Goal: Task Accomplishment & Management: Complete application form

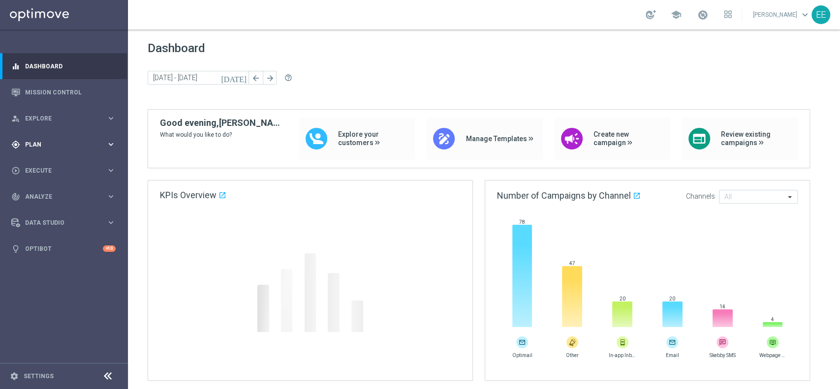
click at [30, 136] on div "gps_fixed Plan keyboard_arrow_right" at bounding box center [63, 144] width 127 height 26
click at [43, 193] on span "Templates" at bounding box center [61, 195] width 70 height 6
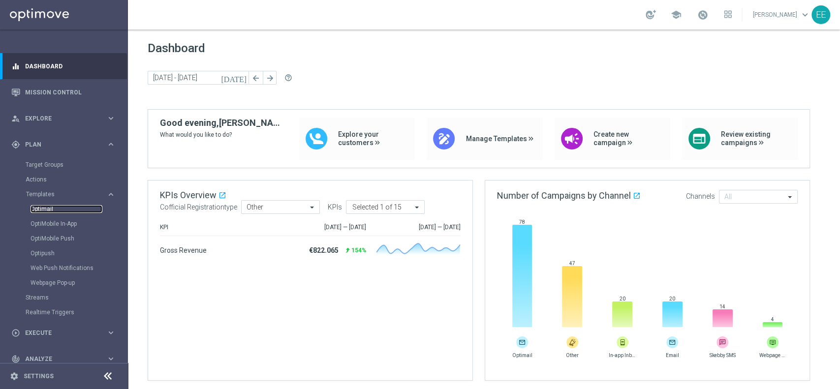
click at [49, 209] on link "Optimail" at bounding box center [67, 209] width 72 height 8
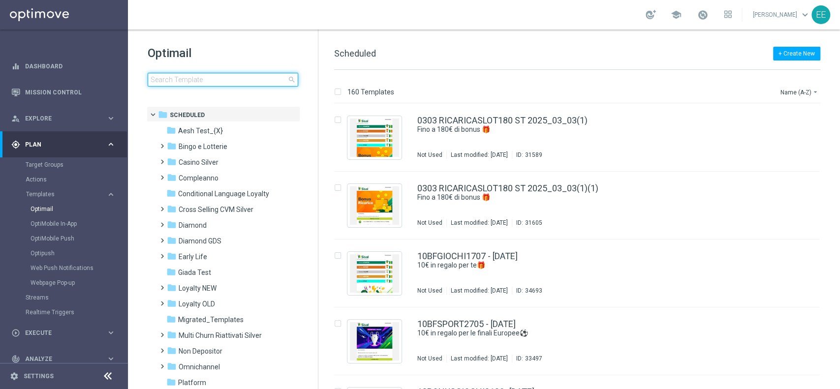
click at [210, 79] on input at bounding box center [223, 80] width 151 height 14
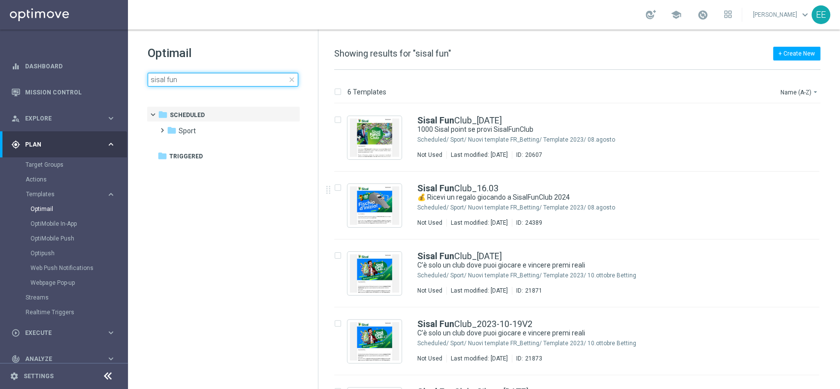
type input "sisal fun"
click at [803, 90] on button "Name (A-Z) arrow_drop_down" at bounding box center [800, 92] width 41 height 12
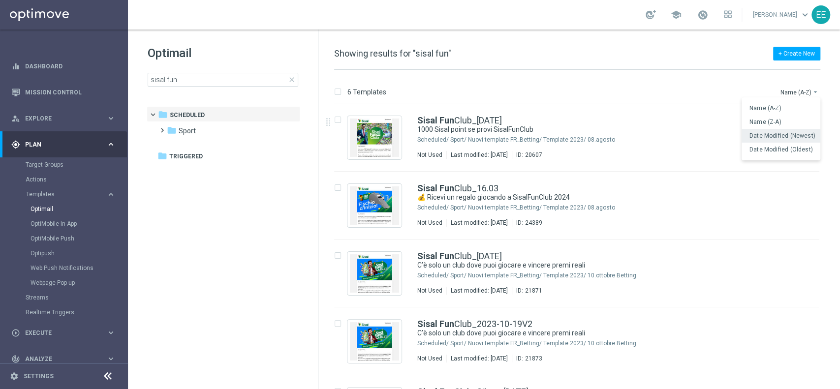
click at [788, 135] on span "Date Modified (Newest)" at bounding box center [783, 135] width 66 height 7
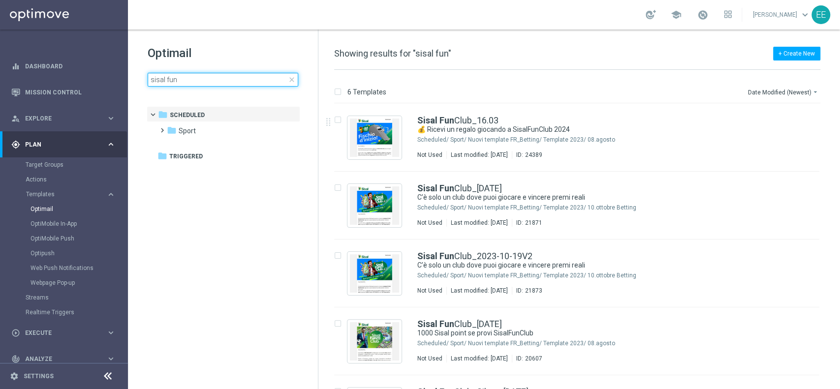
click at [183, 83] on input "sisal fun" at bounding box center [223, 80] width 151 height 14
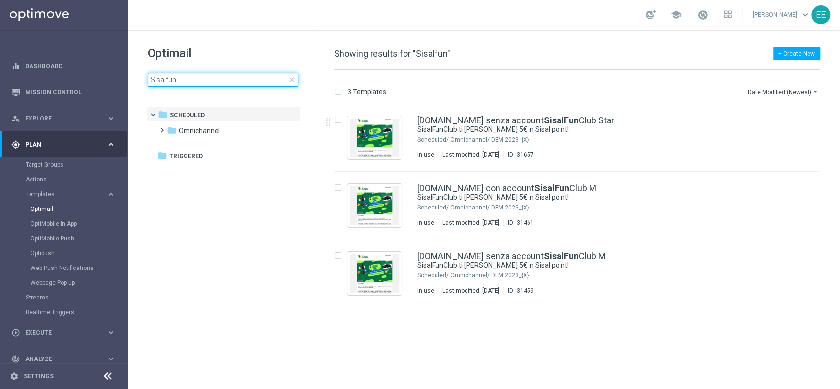
click at [189, 81] on input "Sisalfun" at bounding box center [223, 80] width 151 height 14
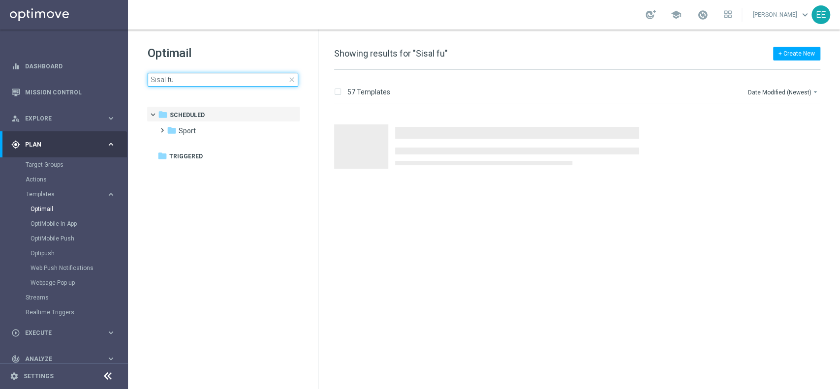
type input "Sisal fun"
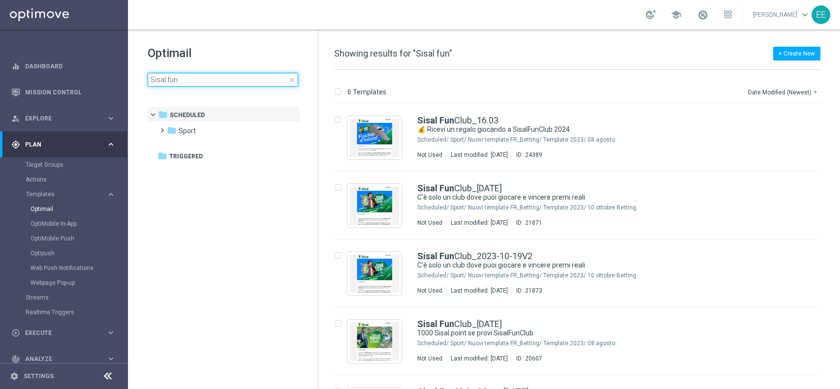
drag, startPoint x: 189, startPoint y: 79, endPoint x: 127, endPoint y: 77, distance: 61.6
click at [127, 77] on main "equalizer Dashboard Mission Control" at bounding box center [420, 194] width 840 height 389
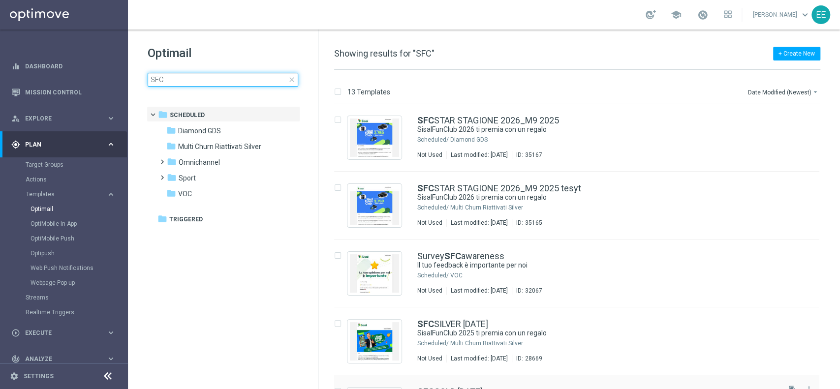
type input "SFC"
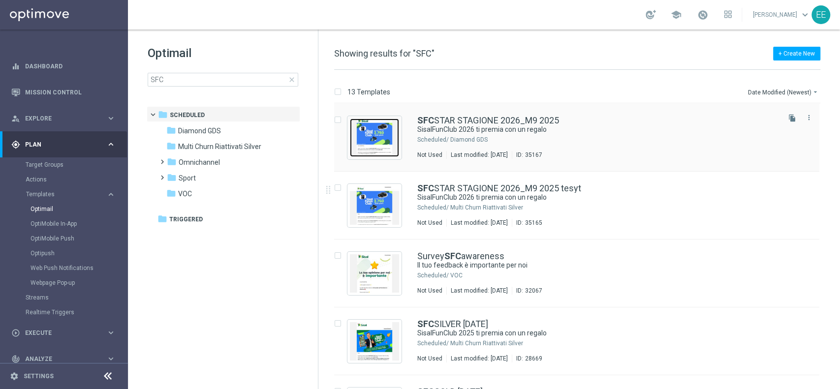
click at [371, 132] on img "Press SPACE to select this row." at bounding box center [374, 138] width 49 height 38
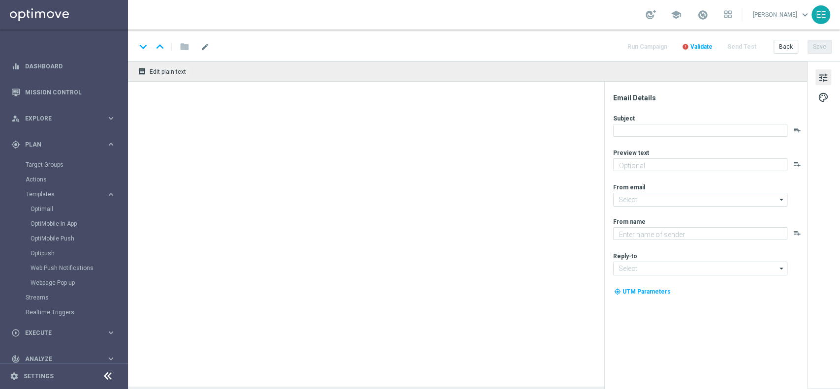
type textarea "La nuova stagione è iniziata!"
type textarea "Sisal"
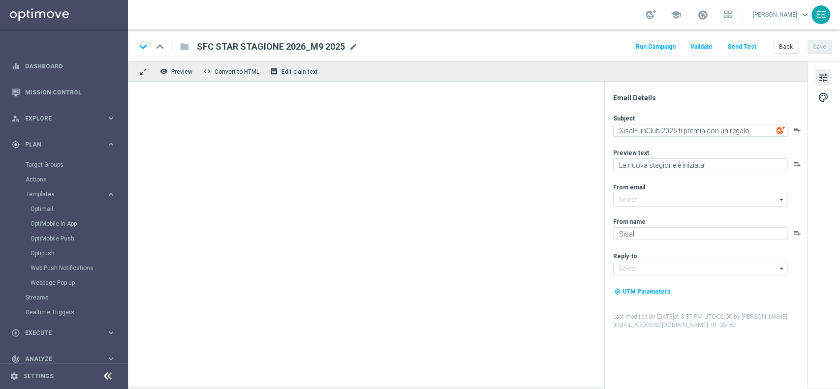
type input "[EMAIL_ADDRESS][DOMAIN_NAME]"
click at [416, 292] on div at bounding box center [467, 234] width 679 height 305
drag, startPoint x: 280, startPoint y: 388, endPoint x: 287, endPoint y: 382, distance: 9.8
click at [287, 382] on div at bounding box center [467, 234] width 679 height 305
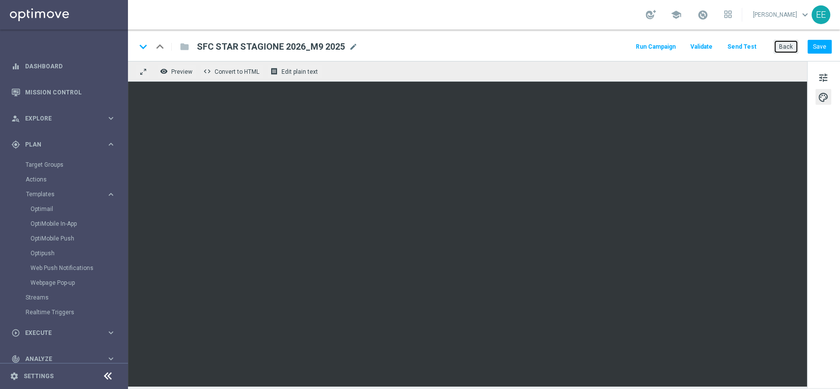
click at [787, 43] on button "Back" at bounding box center [786, 47] width 25 height 14
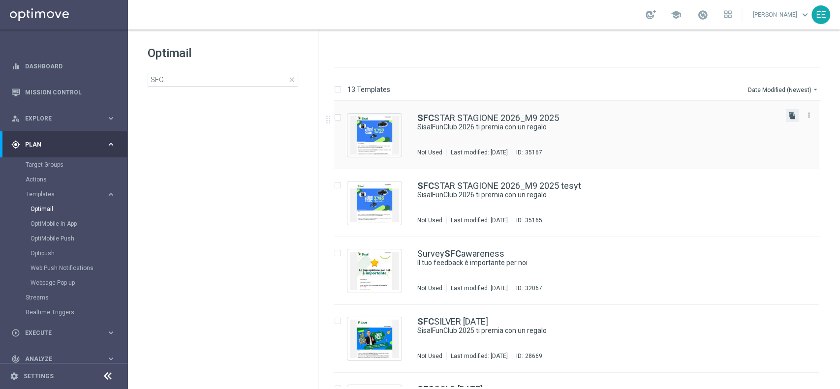
click at [793, 118] on icon "file_copy" at bounding box center [793, 116] width 8 height 8
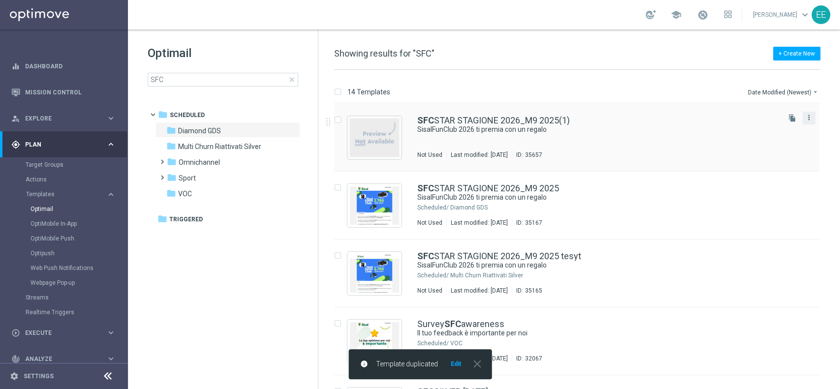
click at [807, 119] on icon "more_vert" at bounding box center [809, 118] width 8 height 8
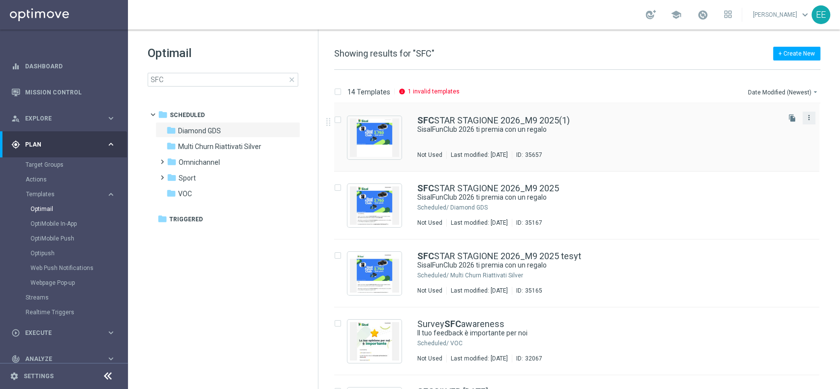
click at [809, 117] on icon "more_vert" at bounding box center [809, 118] width 8 height 8
click at [776, 129] on div "Move" at bounding box center [769, 128] width 60 height 7
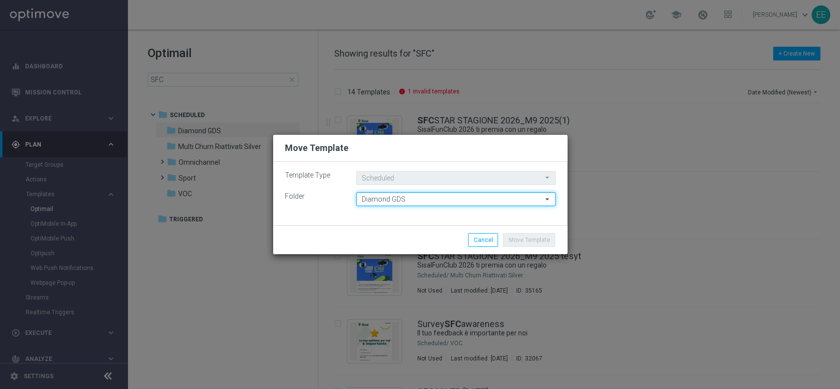
click at [425, 195] on input "Diamond GDS" at bounding box center [455, 200] width 199 height 14
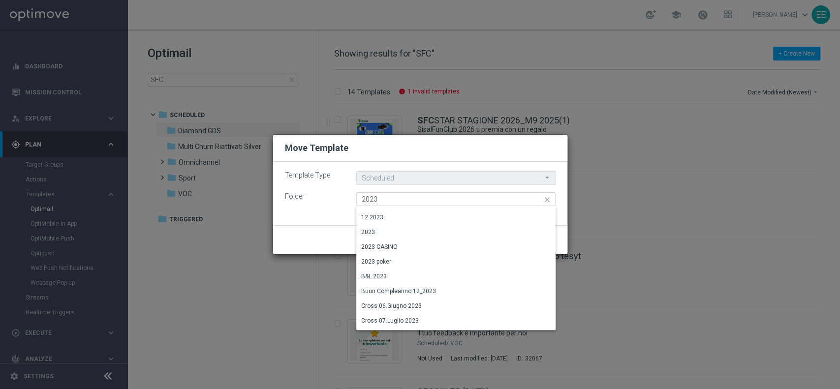
scroll to position [371, 0]
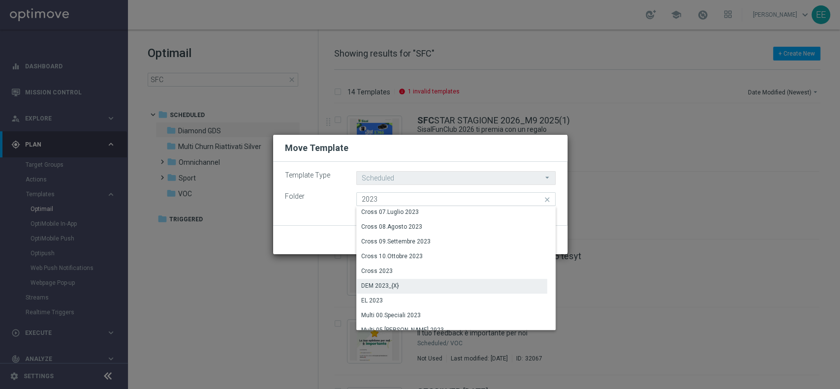
click at [398, 283] on div "DEM 2023_{X}" at bounding box center [380, 286] width 38 height 9
type input "DEM 2023_{X}"
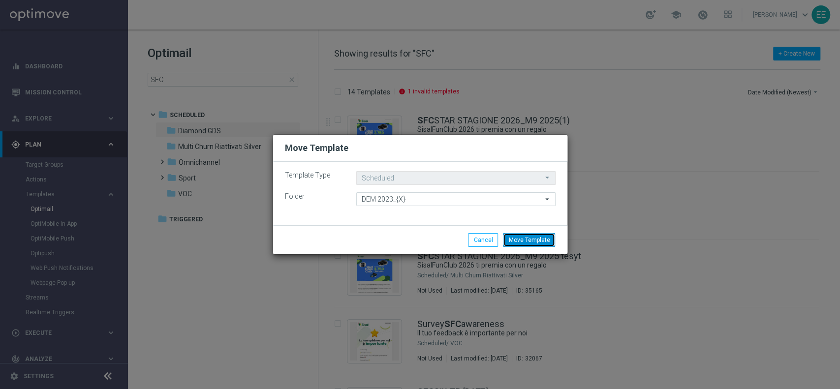
click at [536, 239] on button "Move Template" at bounding box center [529, 240] width 52 height 14
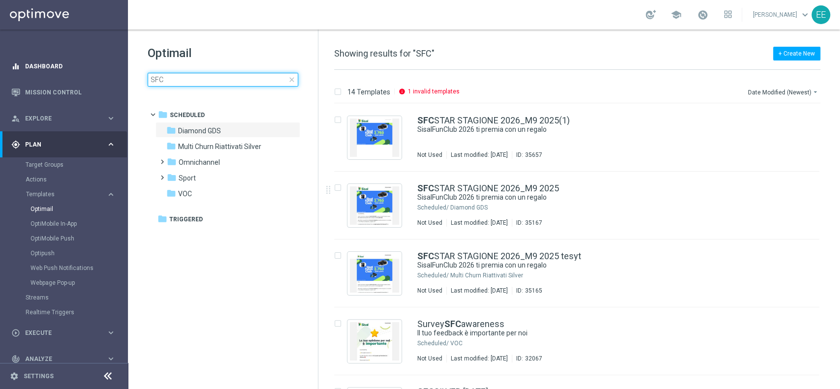
drag, startPoint x: 196, startPoint y: 81, endPoint x: 90, endPoint y: 71, distance: 107.3
click at [90, 71] on main "equalizer Dashboard Mission Control" at bounding box center [420, 194] width 840 height 389
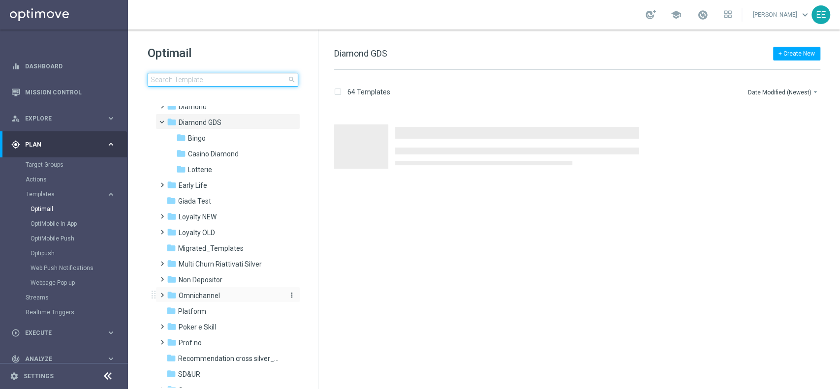
scroll to position [119, 0]
click at [207, 291] on span "Omnichannel" at bounding box center [199, 295] width 41 height 9
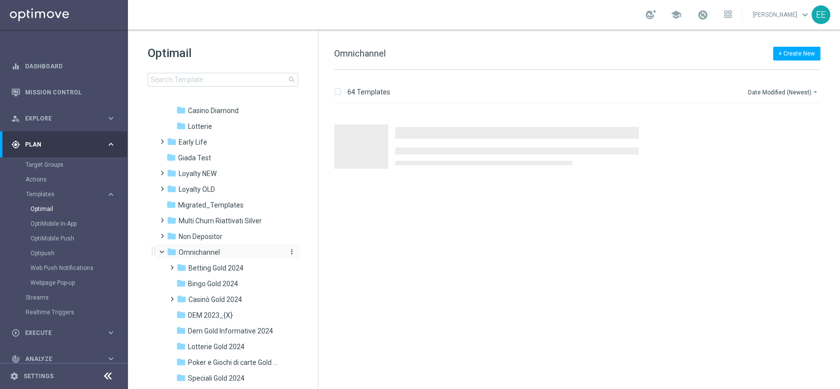
scroll to position [163, 0]
click at [222, 310] on span "DEM 2023_{X}" at bounding box center [210, 314] width 45 height 9
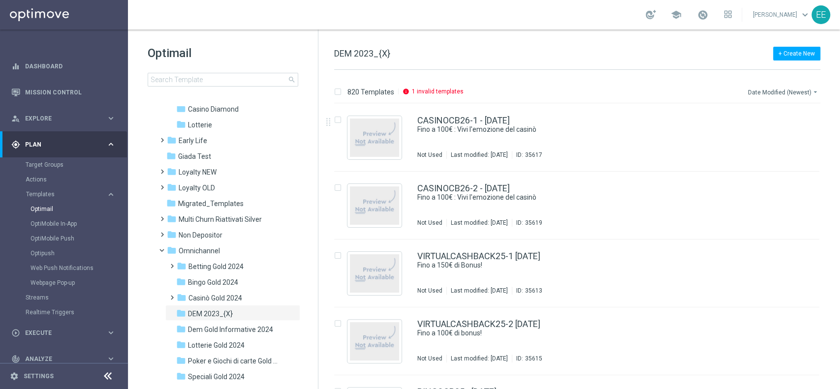
click at [764, 91] on button "Date Modified (Newest) arrow_drop_down" at bounding box center [783, 92] width 73 height 12
click at [752, 133] on span "Date Modified (Newest)" at bounding box center [783, 135] width 66 height 7
click at [236, 78] on input at bounding box center [223, 80] width 151 height 14
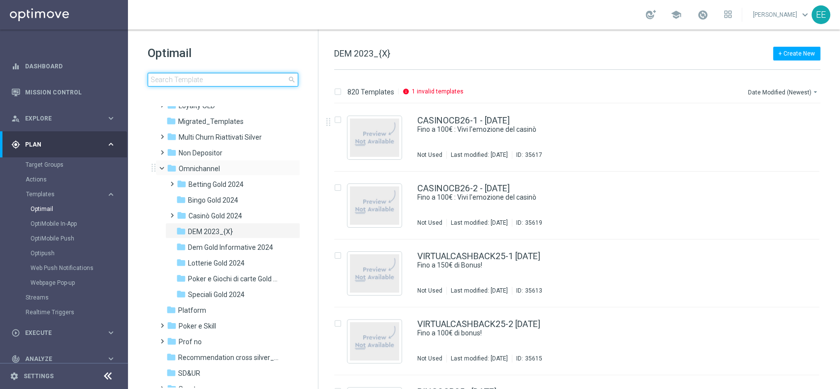
scroll to position [248, 0]
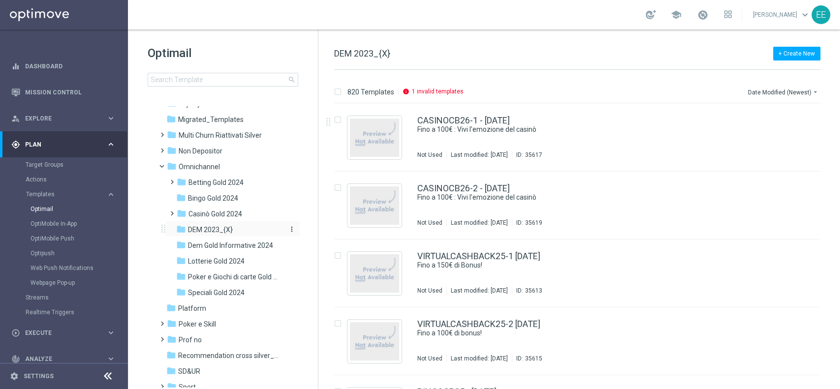
click at [221, 229] on span "DEM 2023_{X}" at bounding box center [210, 229] width 45 height 9
click at [240, 76] on input at bounding box center [223, 80] width 151 height 14
type input "F"
type input "S"
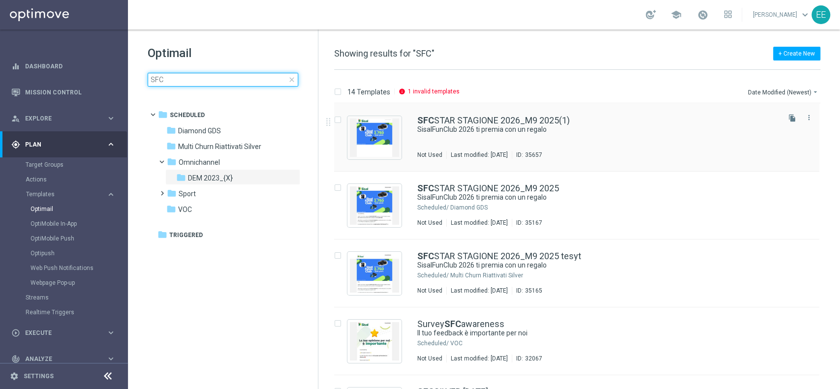
type input "SFC"
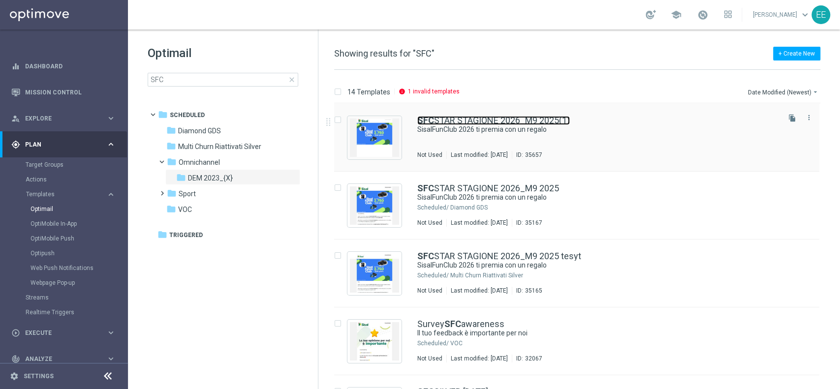
click at [545, 120] on link "SFC STAR STAGIONE 2026_M9 2025(1)" at bounding box center [494, 120] width 153 height 9
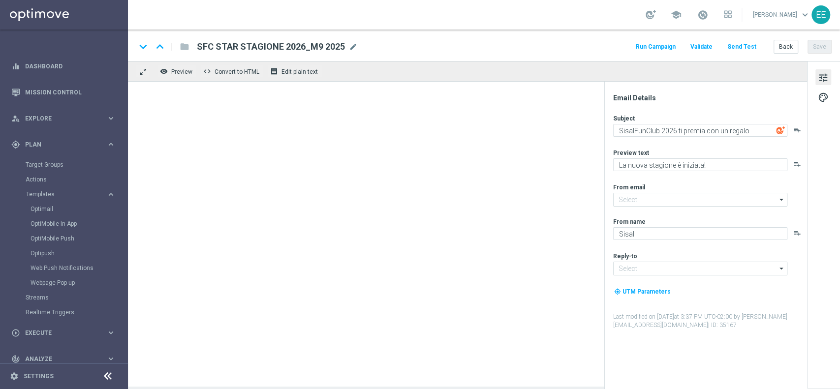
type input "[EMAIL_ADDRESS][DOMAIN_NAME]"
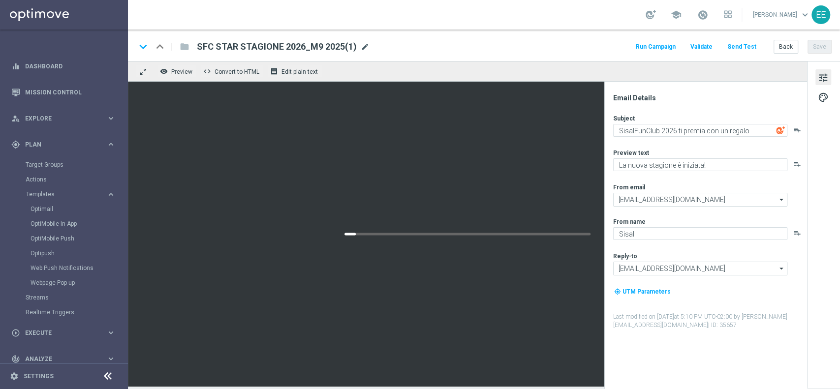
click at [365, 48] on span "mode_edit" at bounding box center [365, 46] width 9 height 9
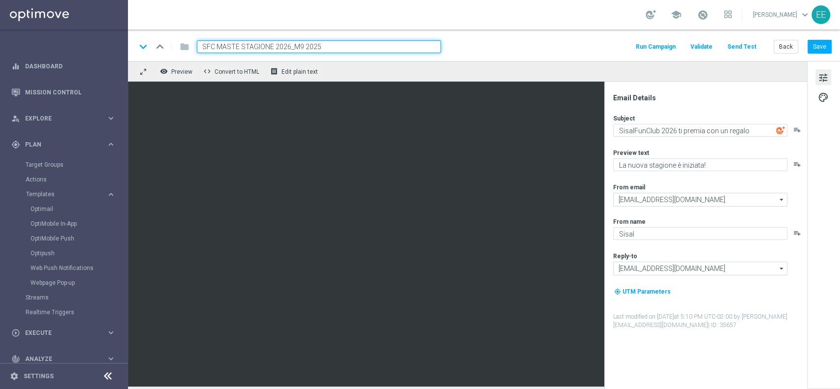
type input "SFC MASTER STAGIONE 2026_M9 2025"
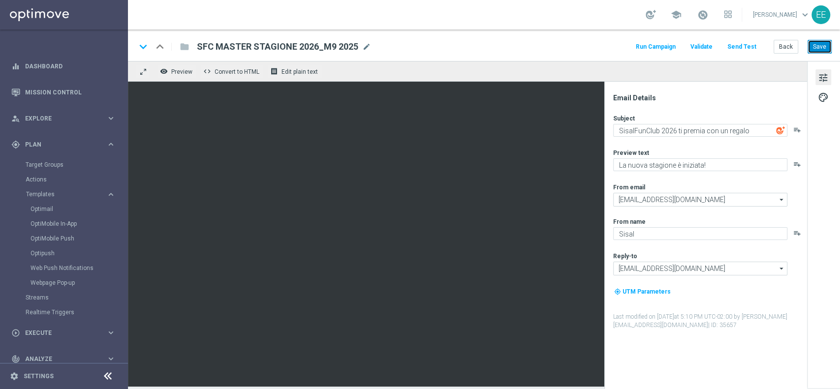
click at [812, 49] on button "Save" at bounding box center [820, 47] width 24 height 14
click at [785, 46] on button "Back" at bounding box center [786, 47] width 25 height 14
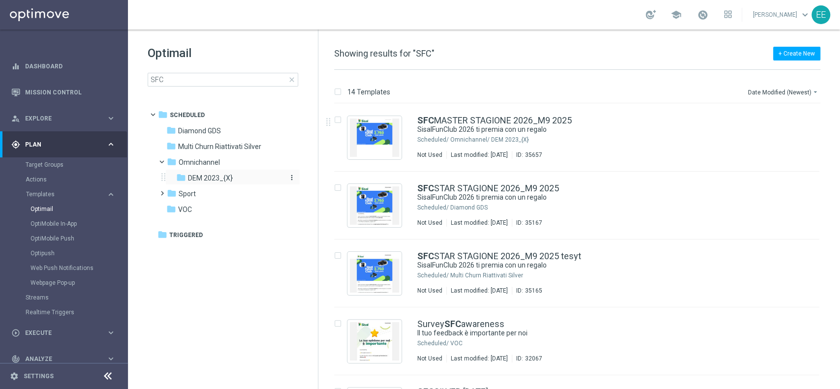
click at [208, 175] on span "DEM 2023_{X}" at bounding box center [210, 178] width 45 height 9
click at [197, 80] on input "SFC" at bounding box center [223, 80] width 151 height 14
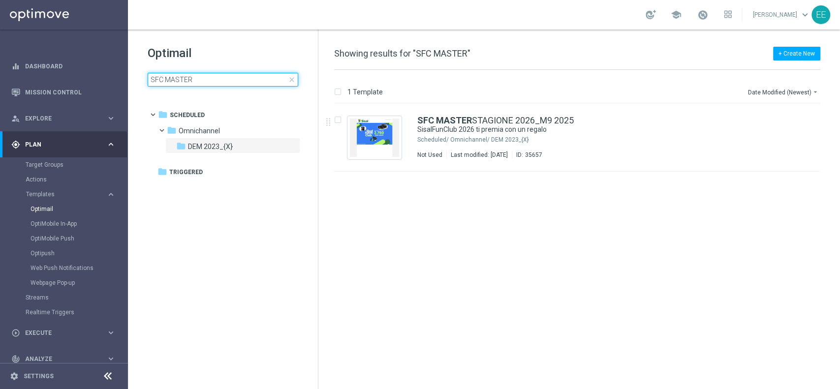
type input "SFC MASTER"
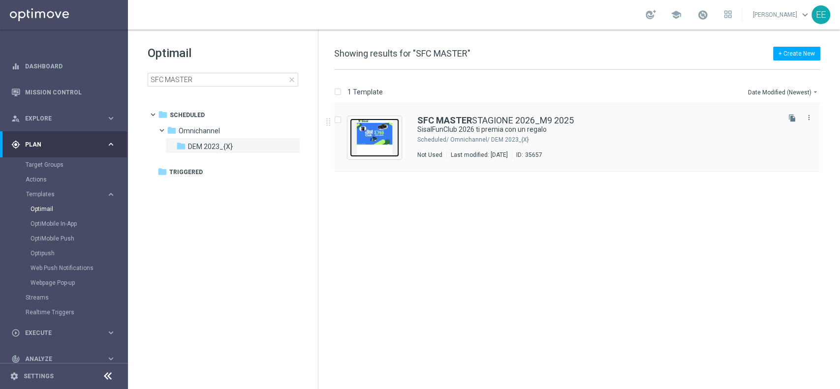
click at [386, 144] on img "Press SPACE to select this row." at bounding box center [374, 138] width 49 height 38
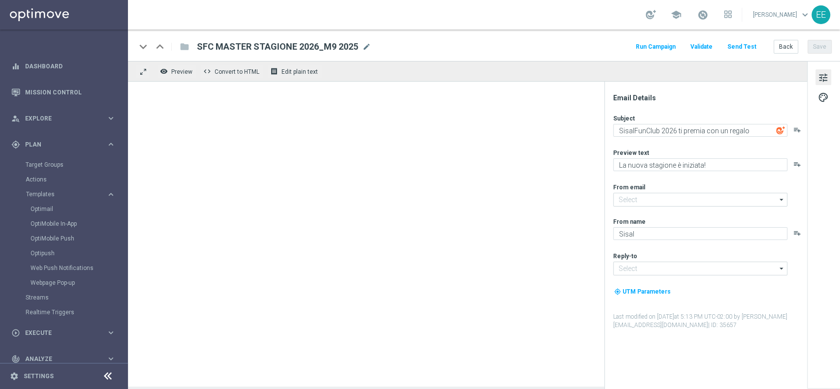
type input "[EMAIL_ADDRESS][DOMAIN_NAME]"
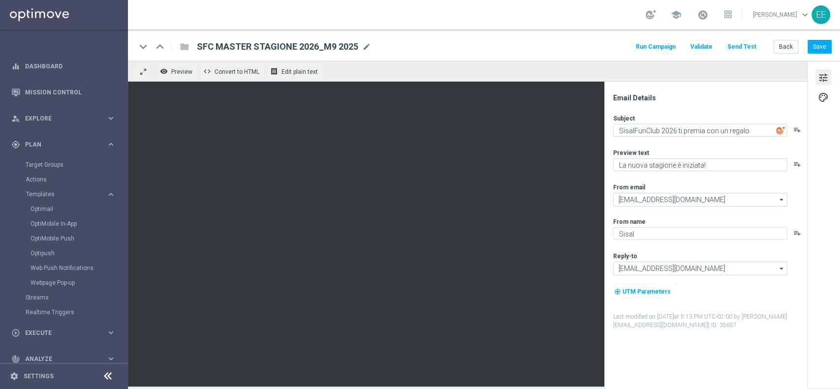
click at [749, 51] on button "Send Test" at bounding box center [742, 46] width 32 height 13
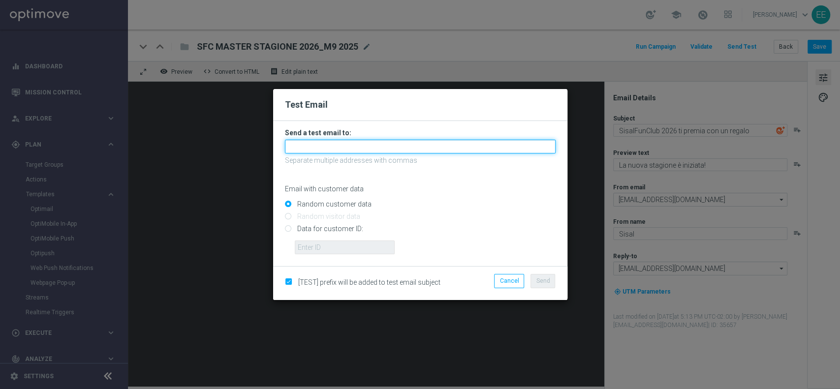
click at [345, 144] on input "text" at bounding box center [420, 147] width 271 height 14
paste input "[EMAIL_ADDRESS][DOMAIN_NAME]"
type input "[EMAIL_ADDRESS][DOMAIN_NAME]"
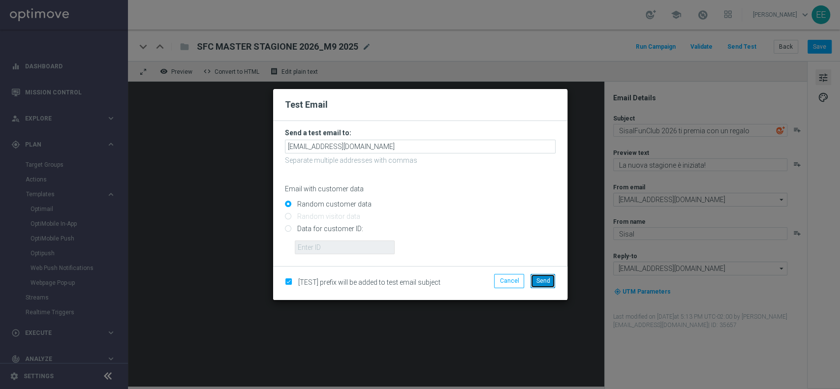
click at [544, 278] on span "Send" at bounding box center [543, 281] width 14 height 7
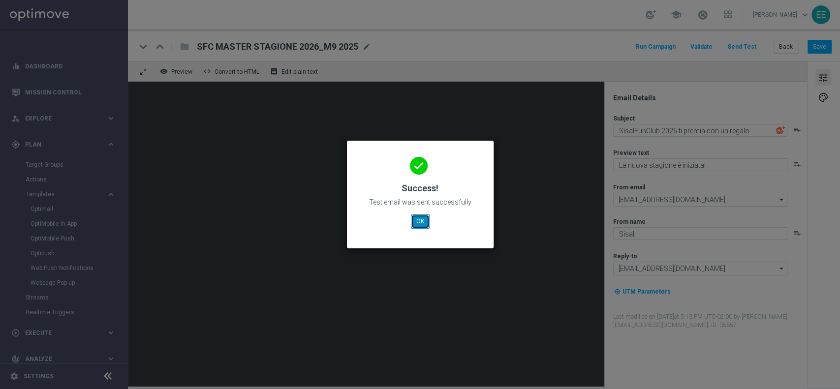
click at [423, 223] on button "OK" at bounding box center [420, 222] width 19 height 14
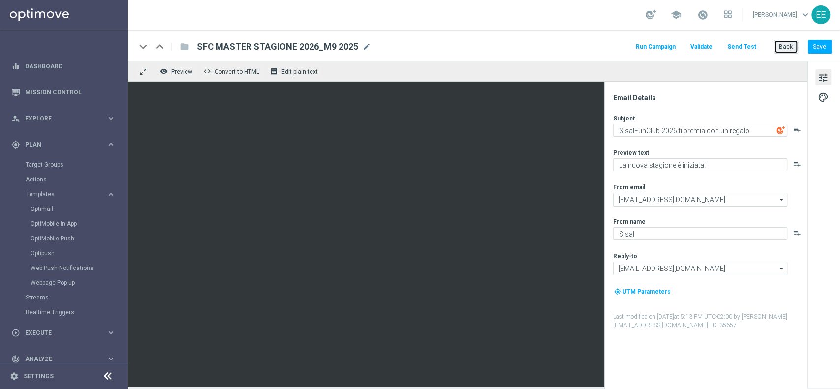
click at [789, 51] on button "Back" at bounding box center [786, 47] width 25 height 14
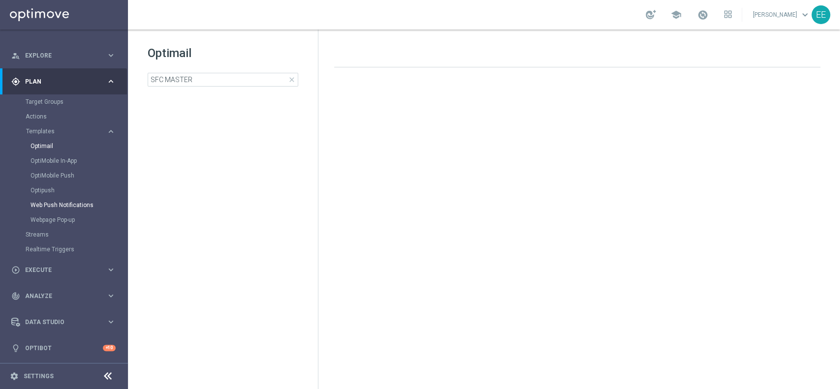
scroll to position [63, 0]
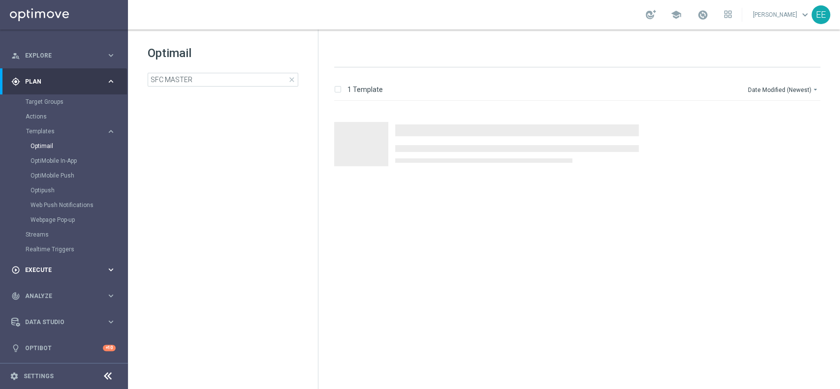
click at [50, 270] on span "Execute" at bounding box center [65, 270] width 81 height 6
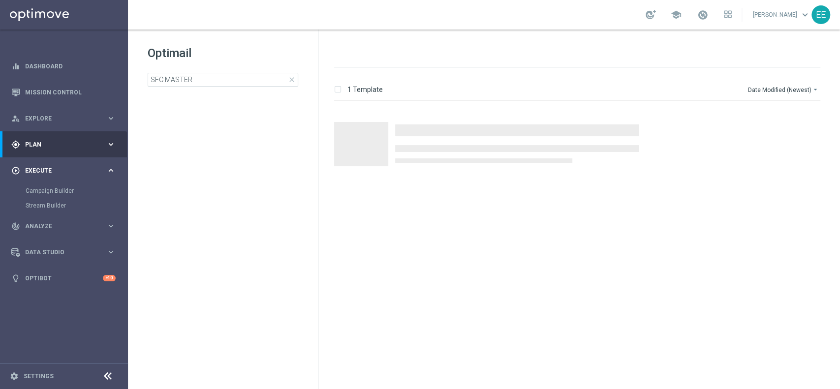
scroll to position [0, 0]
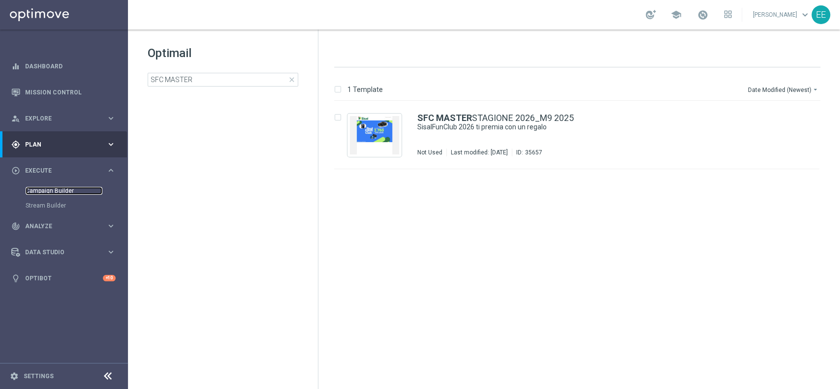
click at [62, 189] on link "Campaign Builder" at bounding box center [64, 191] width 77 height 8
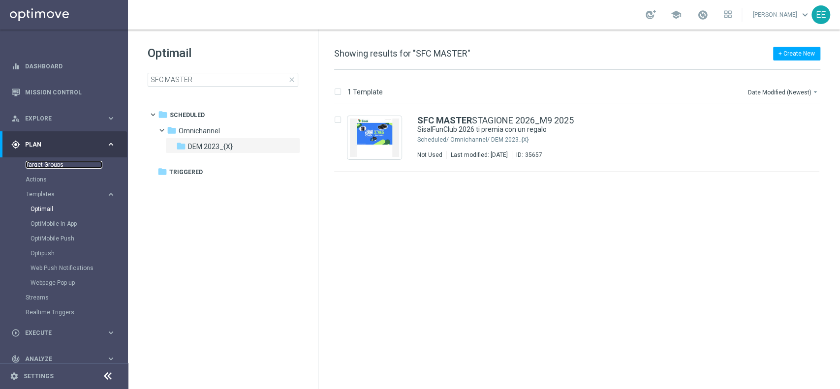
click at [57, 164] on link "Target Groups" at bounding box center [64, 165] width 77 height 8
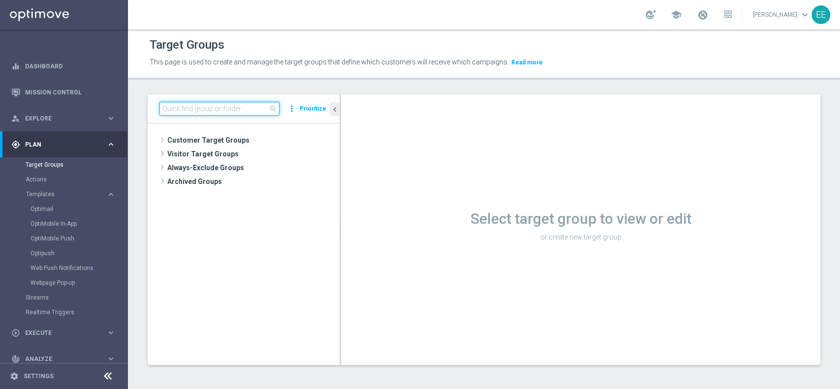
click at [247, 108] on input at bounding box center [220, 109] width 120 height 14
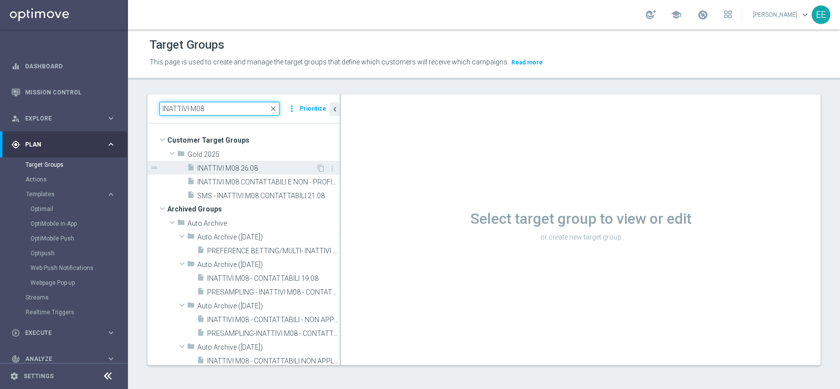
type input "INATTIVI M08"
click at [242, 167] on span "INATTIVI M08 26.08" at bounding box center [256, 168] width 119 height 8
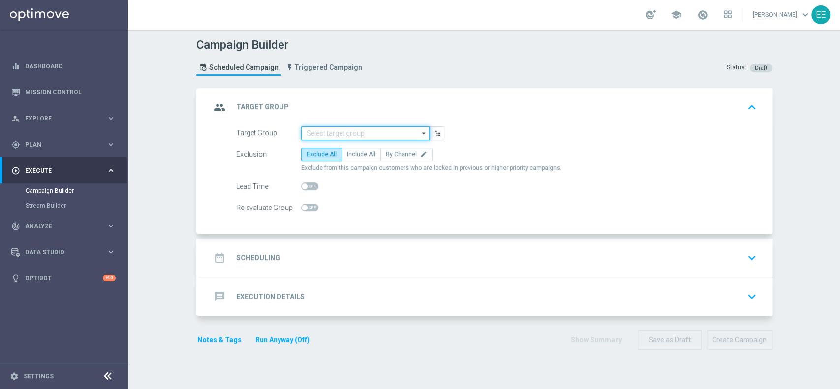
click at [354, 136] on input at bounding box center [365, 134] width 129 height 14
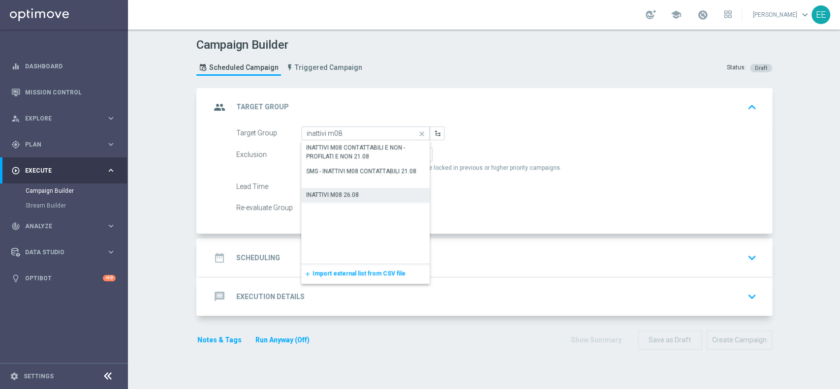
click at [344, 198] on div "INATTIVI M08 26.08" at bounding box center [332, 195] width 53 height 9
type input "INATTIVI M08 26.08"
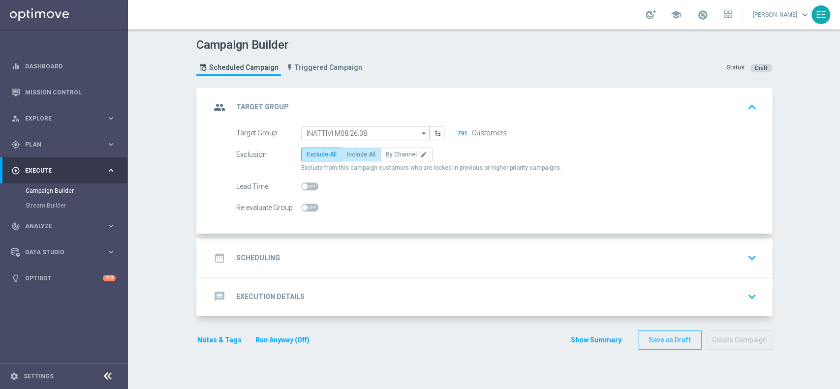
click at [358, 157] on span "Include All" at bounding box center [361, 154] width 29 height 7
click at [353, 157] on input "Include All" at bounding box center [350, 156] width 6 height 6
radio input "true"
click at [367, 259] on div "date_range Scheduling keyboard_arrow_down" at bounding box center [486, 258] width 550 height 19
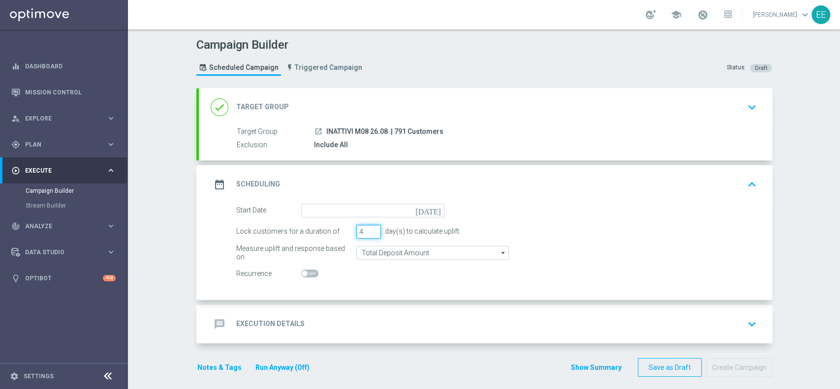
click at [370, 226] on input "4" at bounding box center [368, 232] width 25 height 14
type input "5"
click at [370, 226] on input "5" at bounding box center [368, 232] width 25 height 14
click at [344, 210] on input at bounding box center [372, 211] width 143 height 14
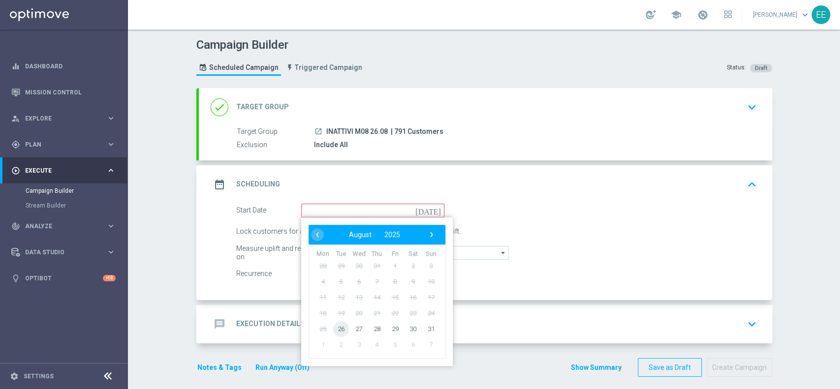
click at [337, 326] on span "26" at bounding box center [341, 329] width 16 height 16
type input "26 Aug 2025"
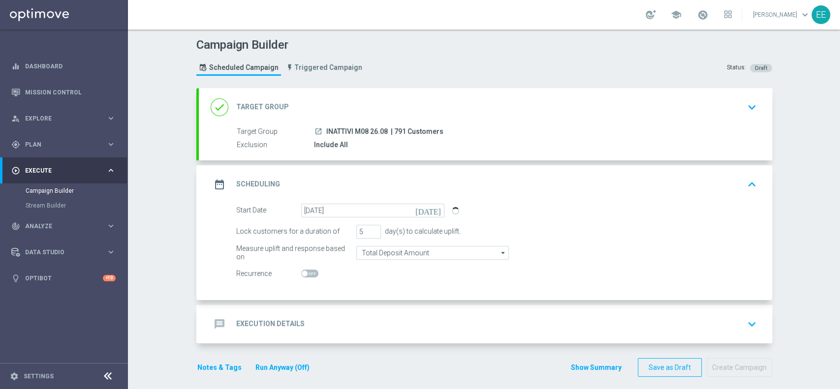
click at [360, 307] on div "message Execution Details keyboard_arrow_down" at bounding box center [486, 324] width 574 height 38
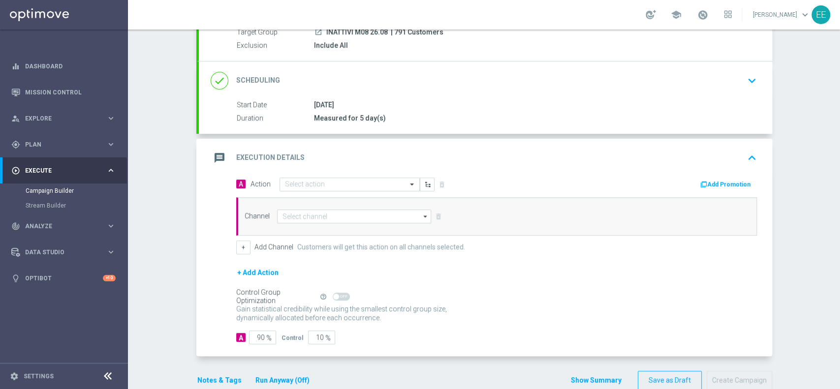
scroll to position [103, 0]
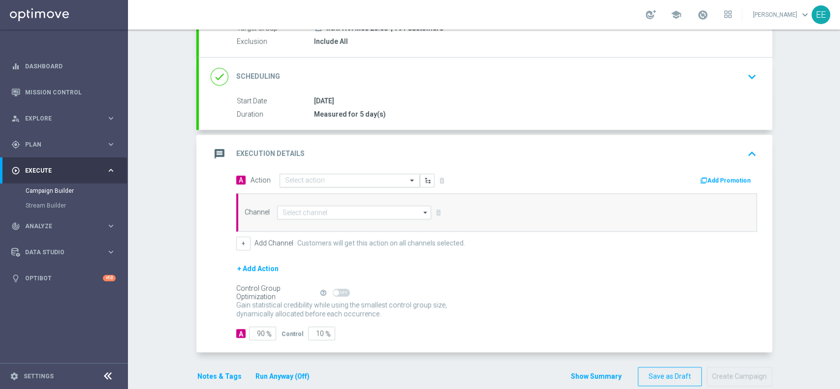
click at [316, 180] on input "text" at bounding box center [340, 181] width 110 height 8
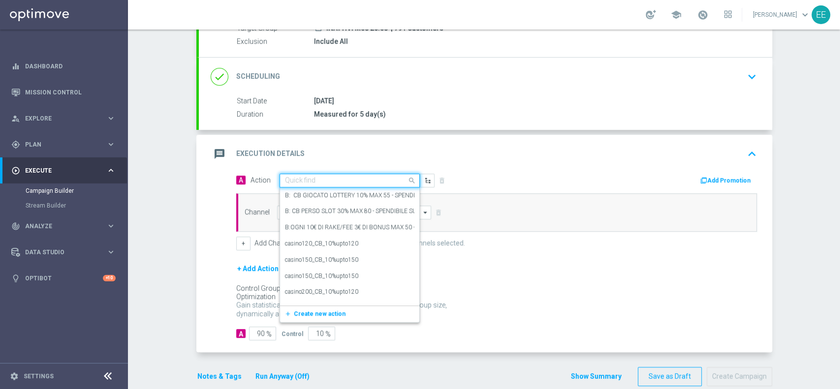
paste input "BONUS FREE 20 EURO - SPENDIBILE TUTTI I GIOCHI"
type input "BONUS FREE 20 EURO - SPENDIBILE TUTTI I GIOCHI"
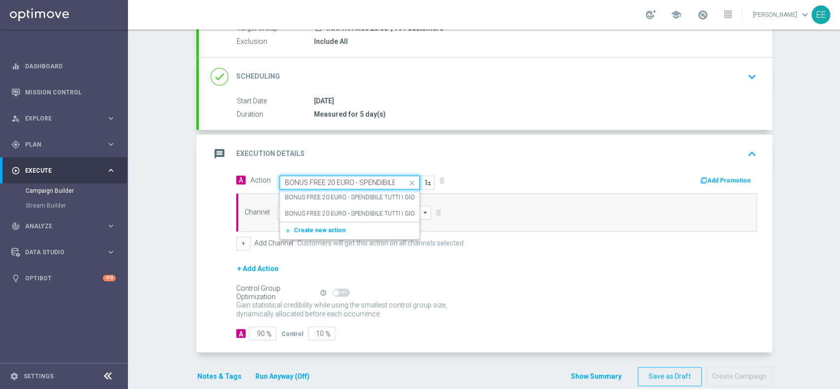
scroll to position [0, 49]
click at [352, 193] on label "BONUS FREE 20 EURO - SPENDIBILE TUTTI I GIOCHI" at bounding box center [355, 197] width 140 height 8
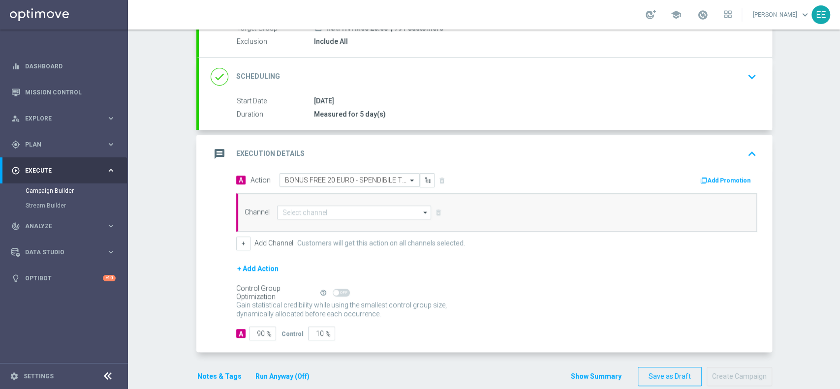
scroll to position [0, 0]
click at [726, 176] on button "Add Promotion" at bounding box center [727, 180] width 55 height 11
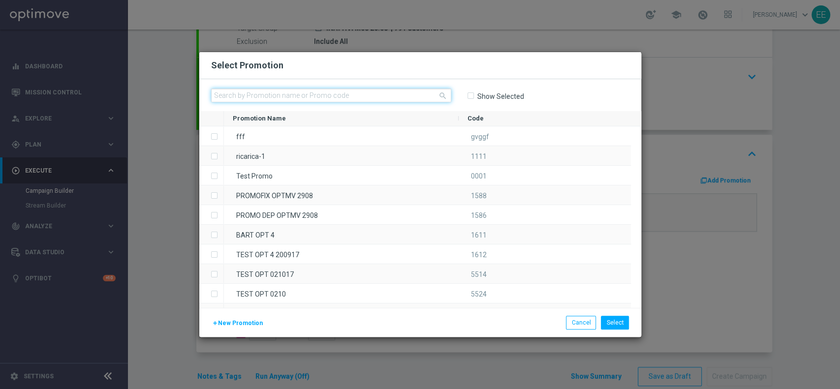
click at [357, 96] on input "text" at bounding box center [331, 96] width 240 height 14
paste input "333515"
type input "333515"
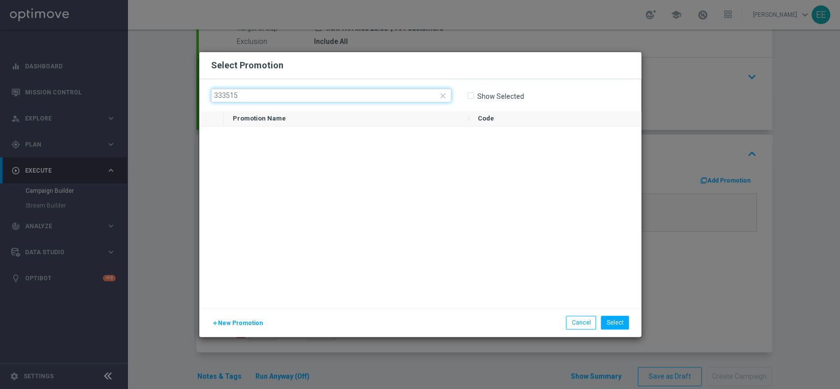
click at [267, 97] on input "333515" at bounding box center [331, 96] width 240 height 14
drag, startPoint x: 193, startPoint y: 99, endPoint x: 133, endPoint y: 99, distance: 59.6
click at [133, 99] on modal-container "Select Promotion close 333515 Show Selected Promotion Name" at bounding box center [420, 194] width 840 height 389
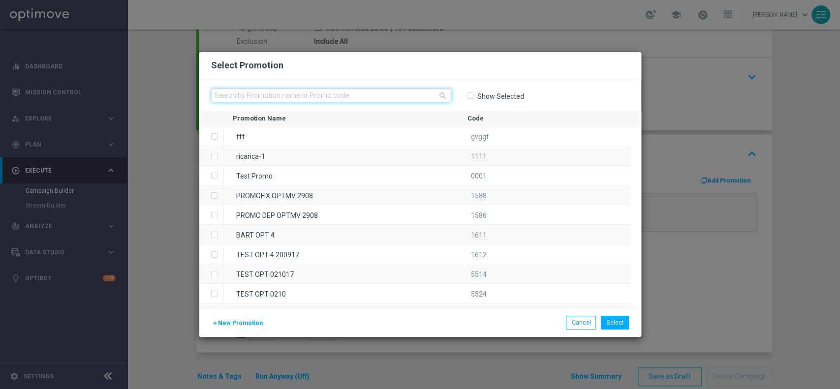
paste input "333515"
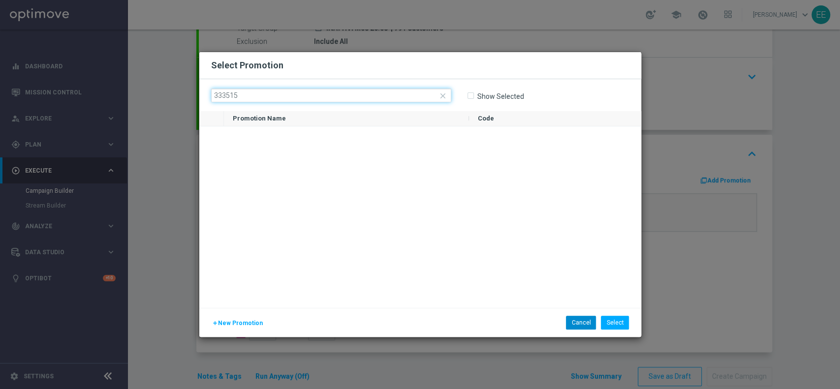
type input "333515"
click at [579, 323] on button "Cancel" at bounding box center [581, 323] width 30 height 14
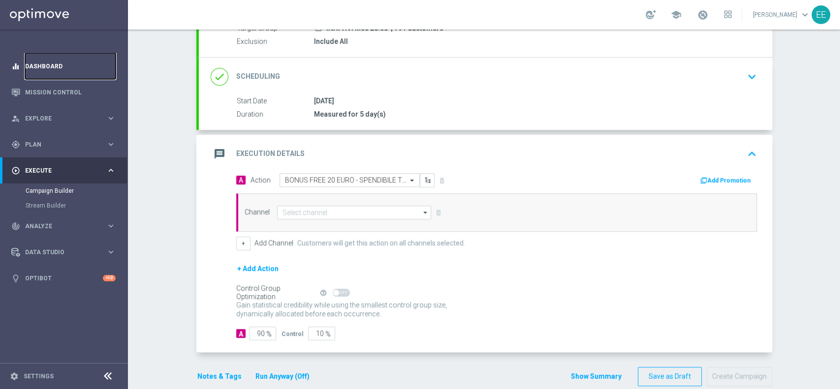
click at [61, 68] on link "Dashboard" at bounding box center [70, 66] width 91 height 26
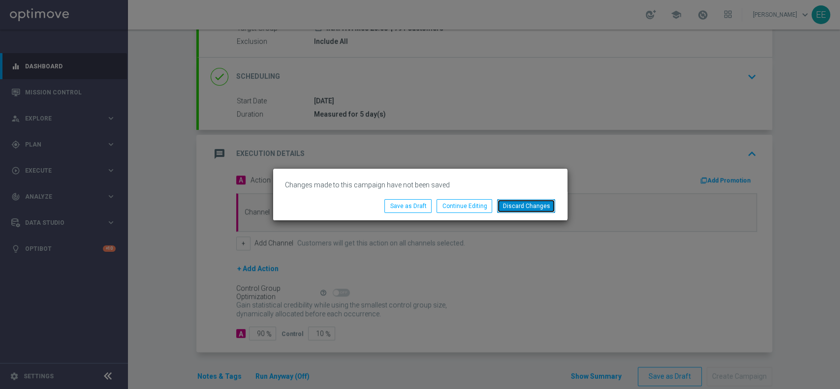
click at [532, 202] on button "Discard Changes" at bounding box center [526, 206] width 58 height 14
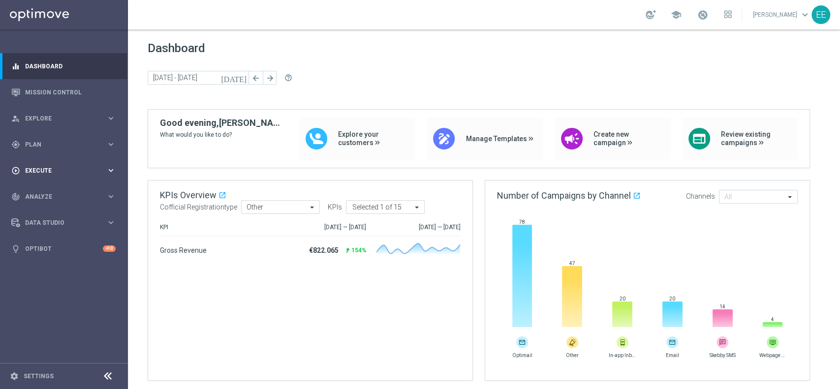
click at [48, 180] on div "play_circle_outline Execute keyboard_arrow_right" at bounding box center [63, 171] width 127 height 26
click at [55, 193] on link "Campaign Builder" at bounding box center [64, 191] width 77 height 8
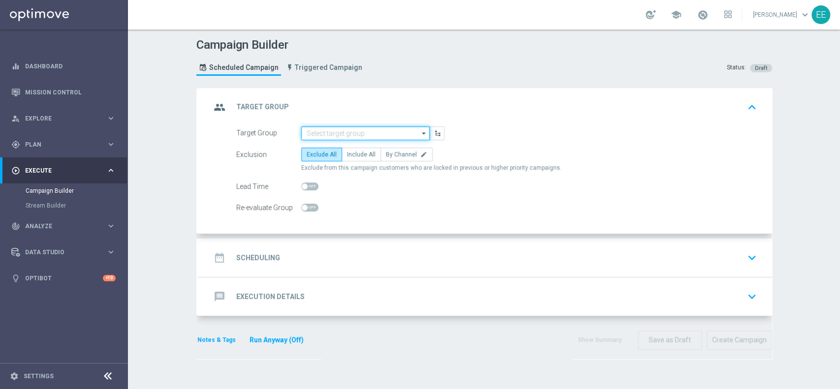
click at [316, 127] on input at bounding box center [365, 134] width 129 height 14
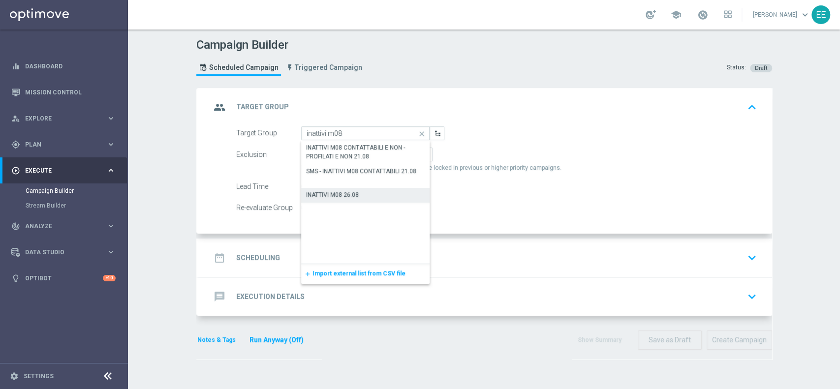
click at [370, 192] on div "INATTIVI M08 26.08" at bounding box center [365, 195] width 129 height 14
type input "INATTIVI M08 26.08"
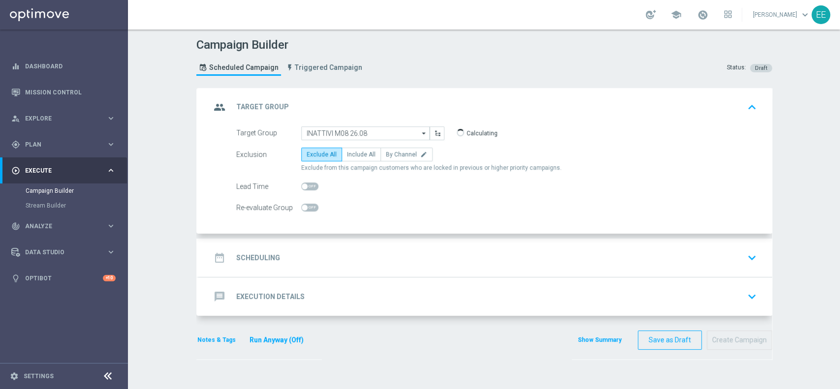
click at [362, 162] on div "Exclusion Exclude All Include All By Channel edit Exclude from this campaign cu…" at bounding box center [496, 160] width 521 height 25
click at [361, 160] on label "Include All" at bounding box center [361, 155] width 39 height 14
click at [353, 160] on input "Include All" at bounding box center [350, 156] width 6 height 6
radio input "true"
click at [324, 244] on div "date_range Scheduling keyboard_arrow_down" at bounding box center [486, 258] width 574 height 38
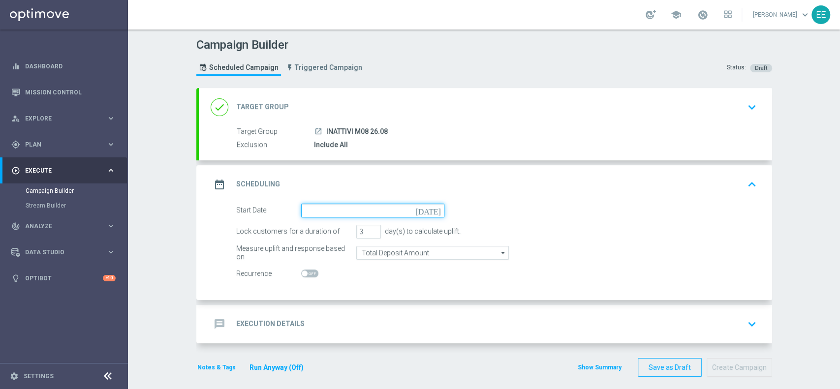
click at [338, 210] on input at bounding box center [372, 211] width 143 height 14
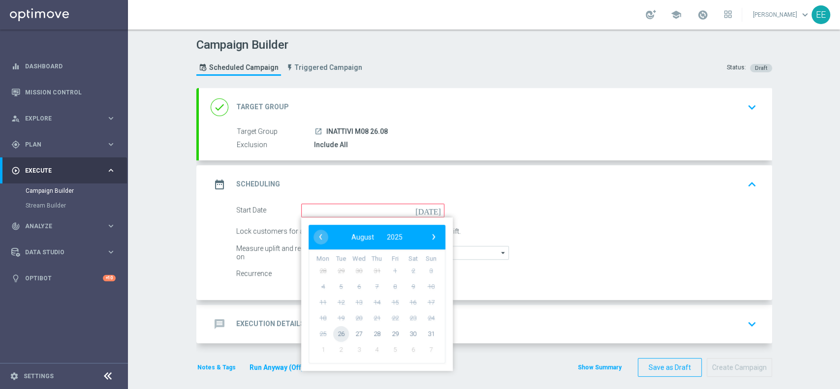
click at [339, 335] on span "26" at bounding box center [341, 334] width 16 height 16
type input "26 Aug 2025"
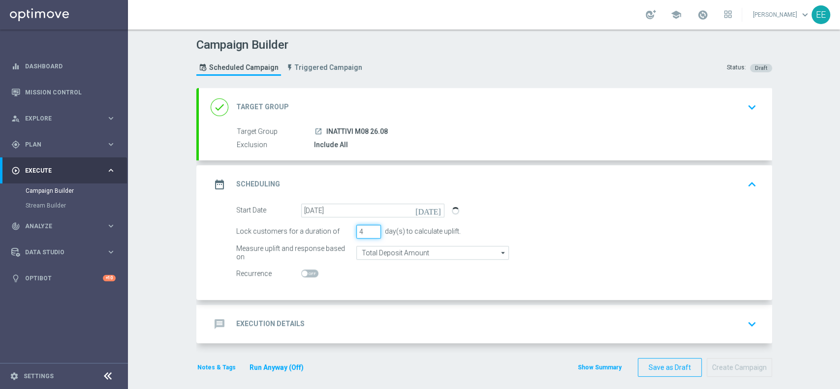
click at [367, 229] on input "4" at bounding box center [368, 232] width 25 height 14
type input "5"
click at [367, 229] on input "5" at bounding box center [368, 232] width 25 height 14
click at [345, 315] on div "message Execution Details keyboard_arrow_down" at bounding box center [486, 324] width 550 height 19
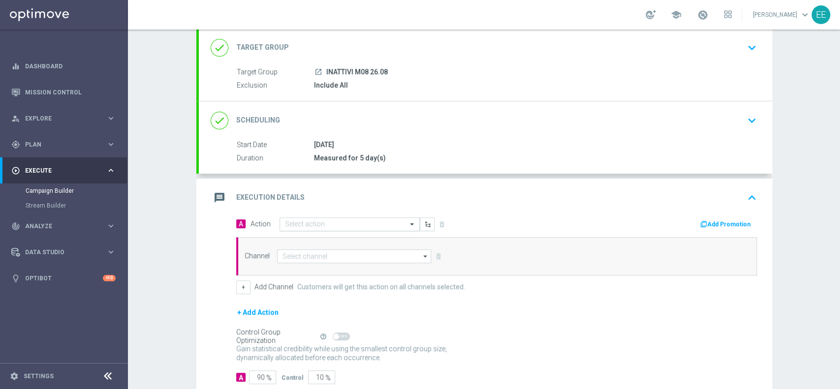
scroll to position [60, 0]
click at [324, 222] on input "text" at bounding box center [340, 224] width 110 height 8
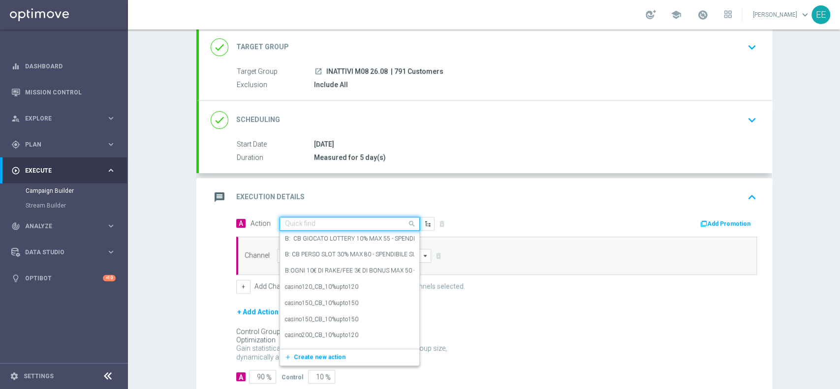
paste input "BONUS FREE 20 EURO - SPENDIBILE TUTTI I GIOCHI"
type input "BONUS FREE 20 EURO - SPENDIBILE TUTTI I GIOCHI"
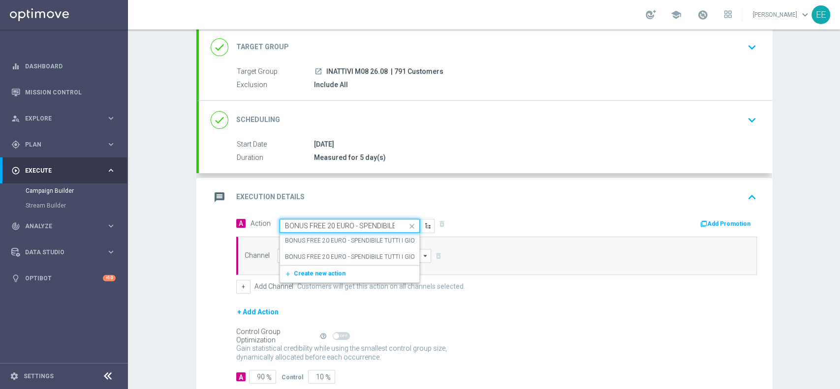
scroll to position [0, 49]
click at [362, 233] on div "BONUS FREE 20 EURO - SPENDIBILE TUTTI I GIOCHI edit" at bounding box center [349, 241] width 129 height 16
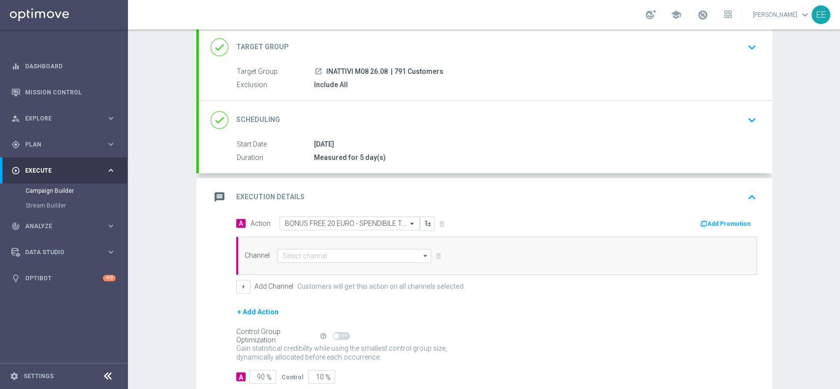
scroll to position [0, 0]
click at [715, 230] on div "A Action Select action BONUS FREE 20 EURO - SPENDIBILE TUTTI I GIOCHI delete_fo…" at bounding box center [497, 224] width 536 height 15
click at [720, 228] on button "Add Promotion" at bounding box center [727, 224] width 55 height 11
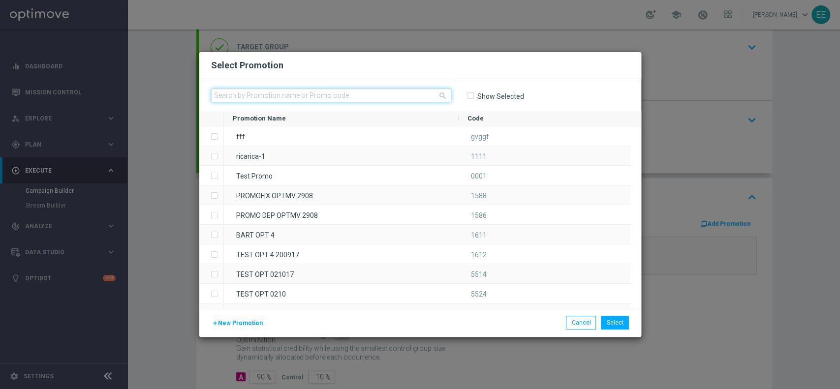
click at [301, 99] on input "text" at bounding box center [331, 96] width 240 height 14
paste input "231235"
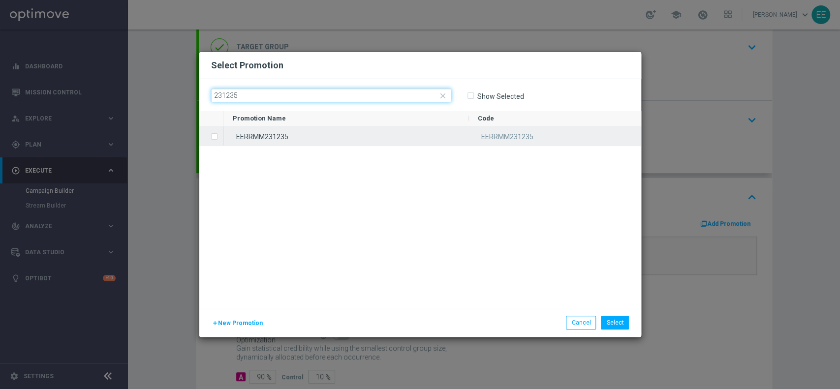
type input "231235"
click at [275, 142] on div "EERRMM231235" at bounding box center [346, 136] width 245 height 19
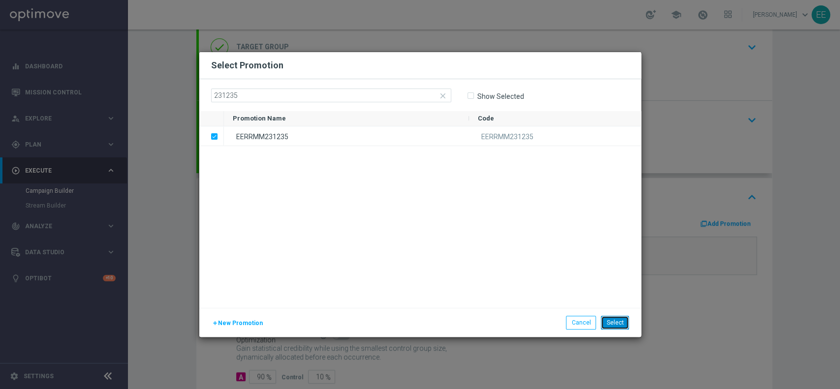
click at [625, 326] on button "Select" at bounding box center [615, 323] width 28 height 14
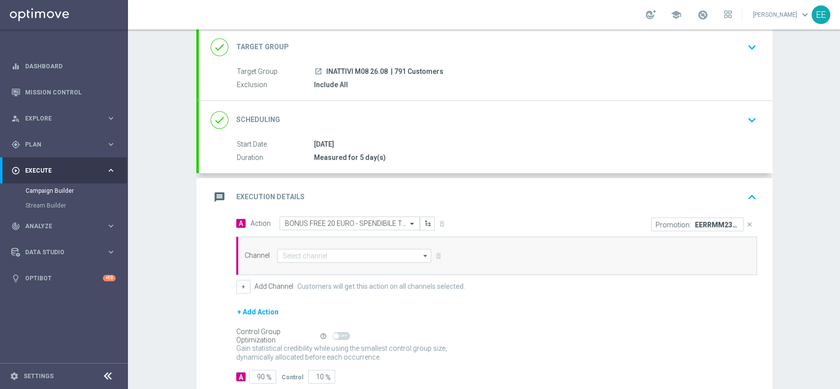
click at [321, 246] on div "Channel arrow_drop_down Show Selected 0 of NaN Optimail" at bounding box center [496, 256] width 521 height 38
click at [309, 252] on input at bounding box center [354, 256] width 155 height 14
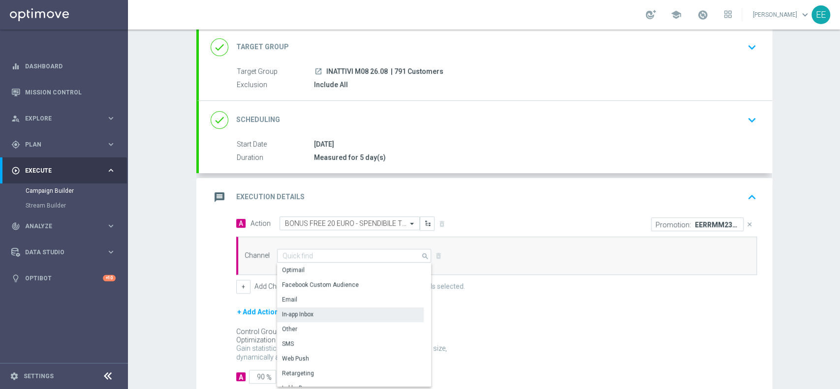
click at [314, 308] on div "In-app Inbox" at bounding box center [350, 315] width 147 height 14
type input "In-app Inbox"
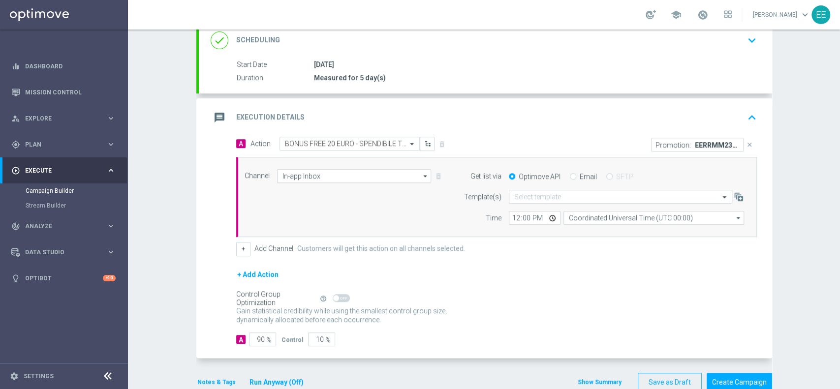
scroll to position [141, 0]
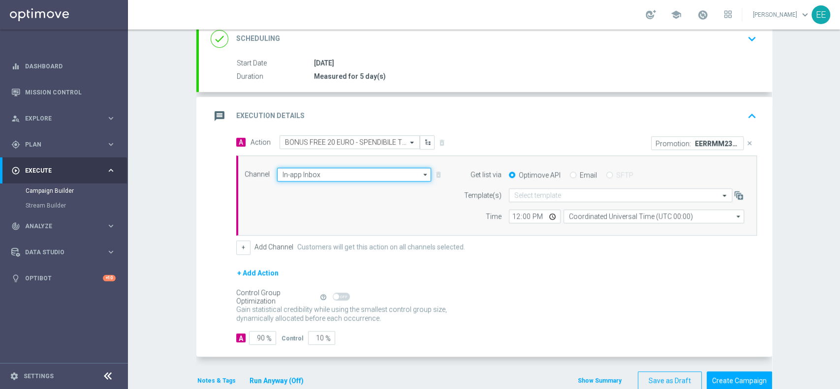
click at [339, 180] on input "In-app Inbox" at bounding box center [354, 175] width 155 height 14
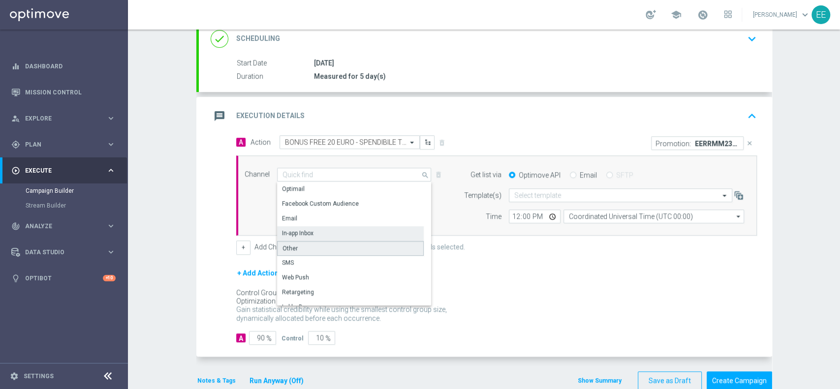
click at [299, 250] on div "Other" at bounding box center [350, 248] width 147 height 15
type input "Other"
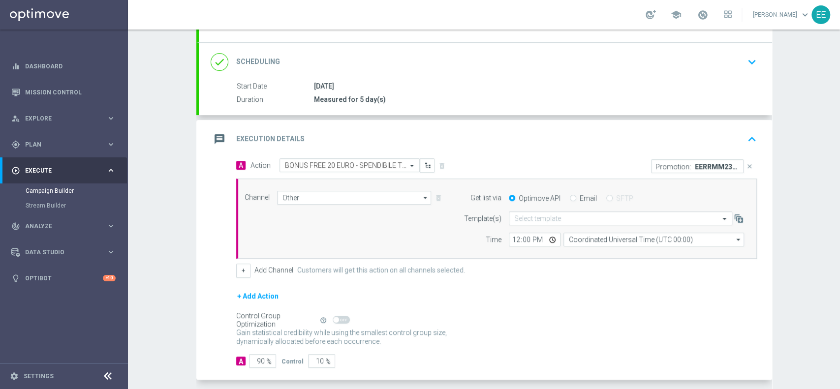
click at [570, 196] on input "Email" at bounding box center [573, 199] width 6 height 6
radio input "true"
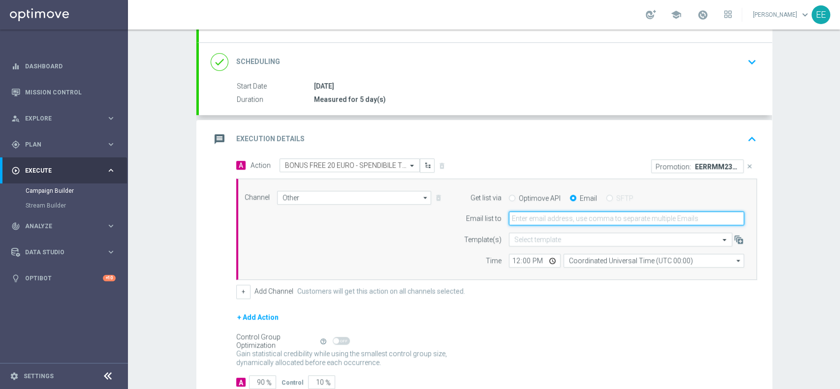
click at [551, 214] on input "email" at bounding box center [626, 219] width 235 height 14
type input "edoardo.ellena@sisal.it"
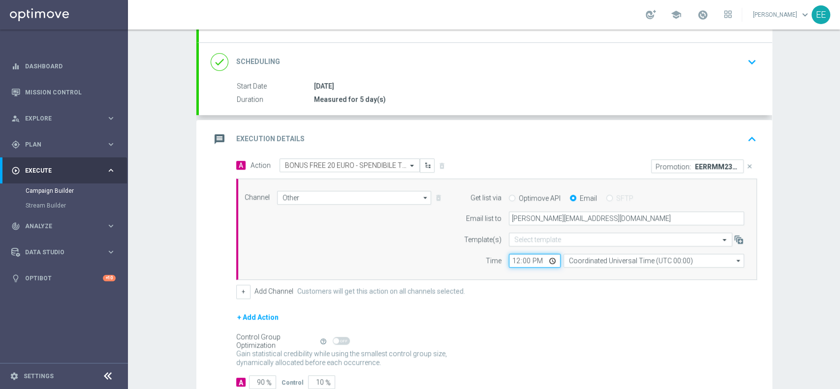
click at [509, 261] on input "12:00" at bounding box center [535, 261] width 52 height 14
type input "18:00"
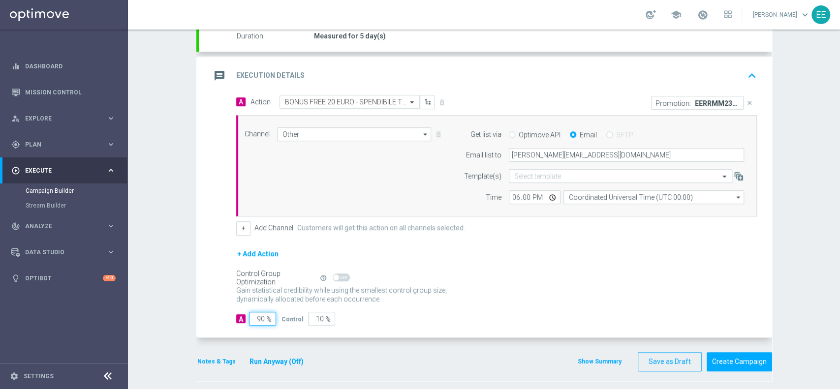
click at [252, 313] on input "90" at bounding box center [262, 319] width 27 height 14
type input "10"
type input "90"
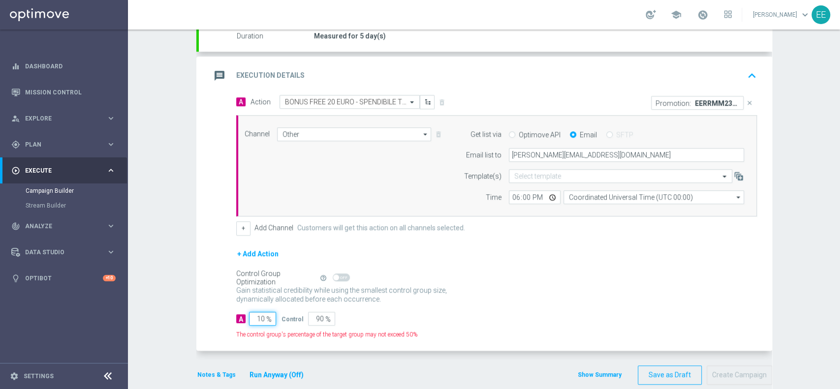
type input "100"
type input "0"
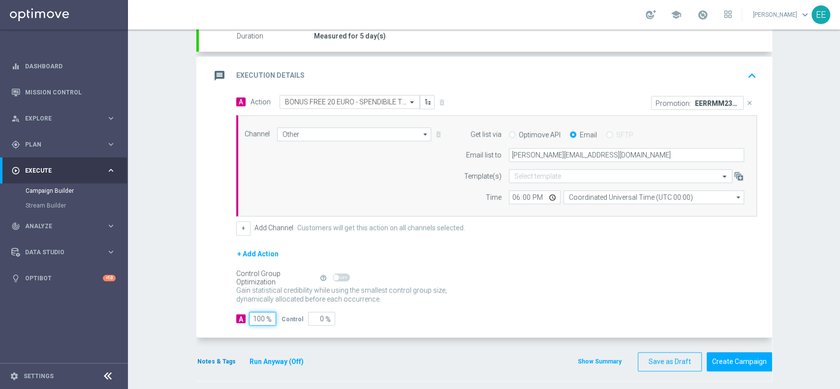
type input "100"
click at [219, 363] on button "Notes & Tags" at bounding box center [216, 361] width 40 height 11
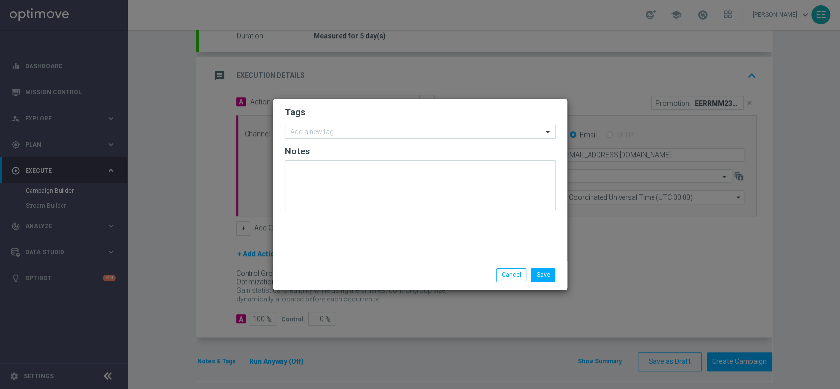
click at [362, 131] on input "text" at bounding box center [416, 133] width 253 height 8
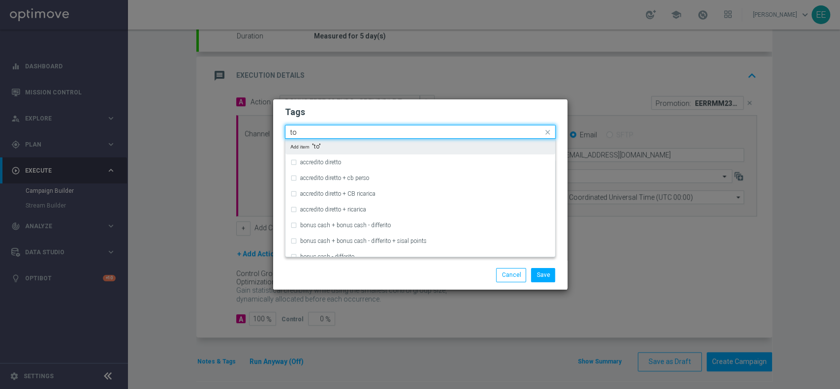
type input "t"
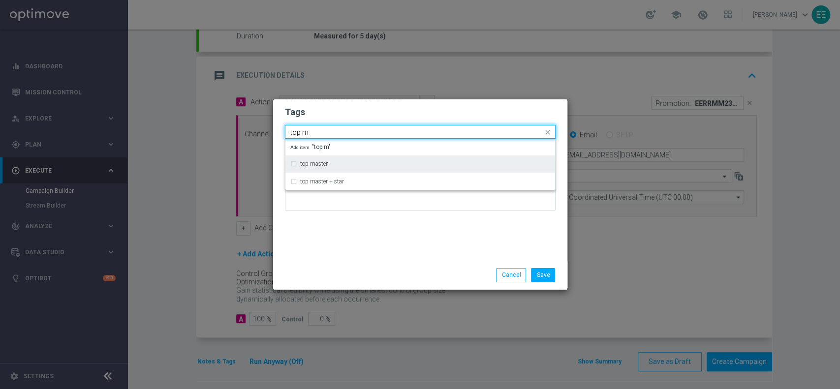
click at [326, 160] on div "top master" at bounding box center [420, 164] width 260 height 16
type input "top m"
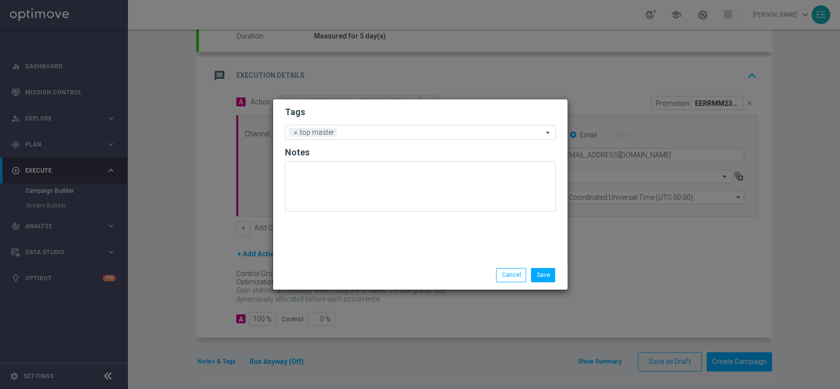
click at [387, 283] on div "Save Cancel" at bounding box center [420, 275] width 294 height 29
click at [389, 133] on input "text" at bounding box center [442, 133] width 202 height 8
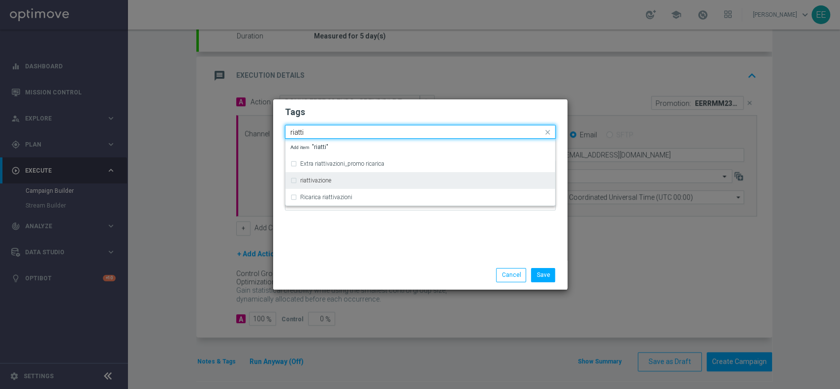
click at [329, 179] on label "riattivazione" at bounding box center [315, 181] width 31 height 6
type input "riatti"
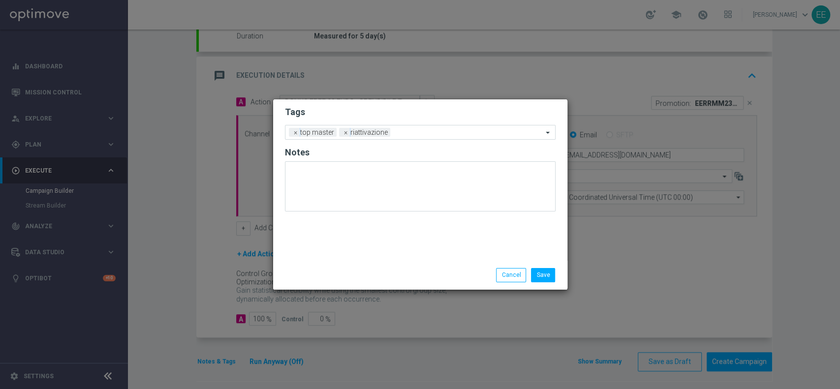
click at [344, 221] on div "Tags Add a new tag × top master × riattivazione Notes" at bounding box center [420, 179] width 294 height 161
click at [417, 134] on input "text" at bounding box center [468, 133] width 149 height 8
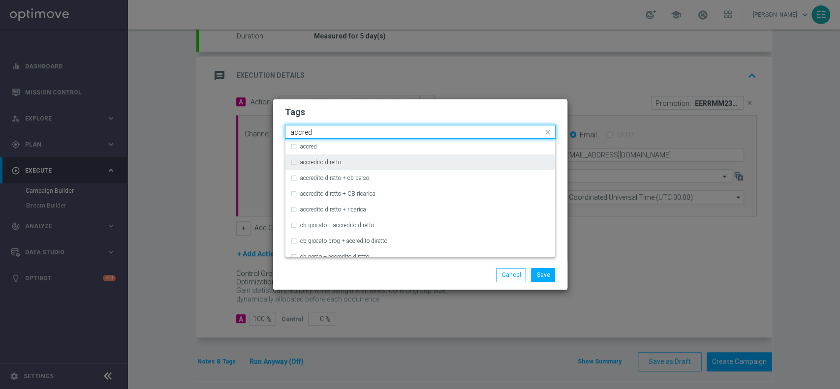
type input "accred"
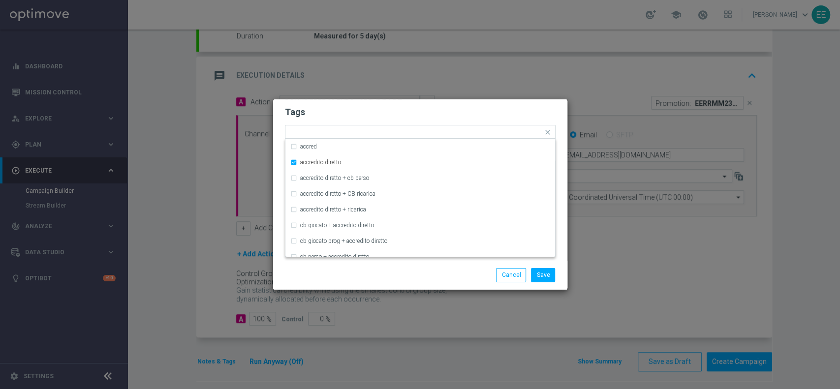
click at [407, 112] on h2 "Tags" at bounding box center [420, 112] width 271 height 12
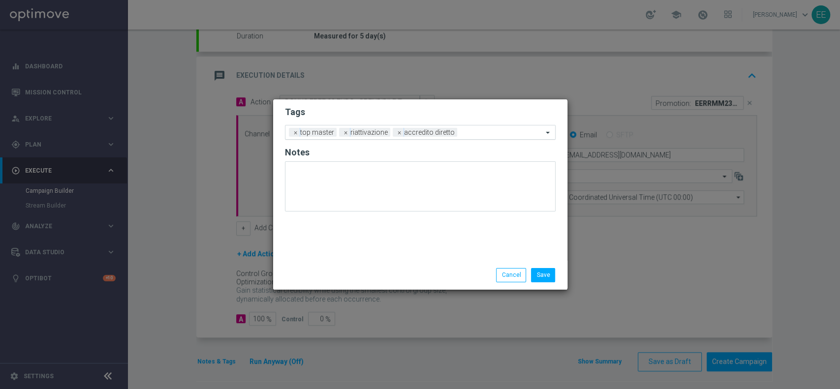
click at [475, 135] on input "text" at bounding box center [502, 133] width 82 height 8
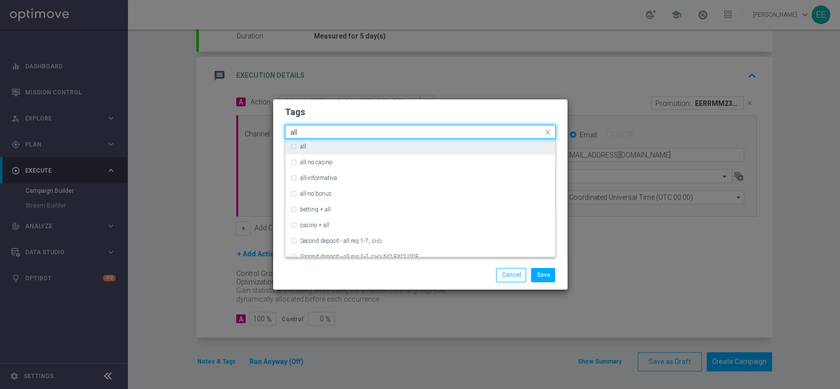
click at [441, 141] on div "all" at bounding box center [420, 147] width 260 height 16
type input "all"
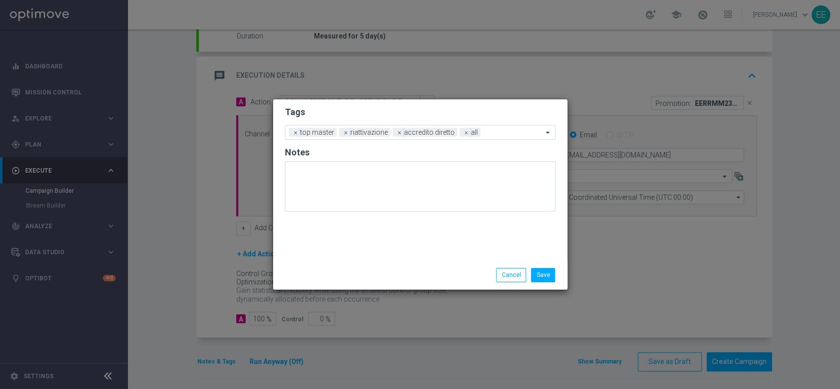
click at [470, 119] on form "Tags Add a new tag × top master × riattivazione × accredito diretto × all Notes" at bounding box center [420, 161] width 271 height 115
click at [501, 135] on input "text" at bounding box center [513, 133] width 59 height 8
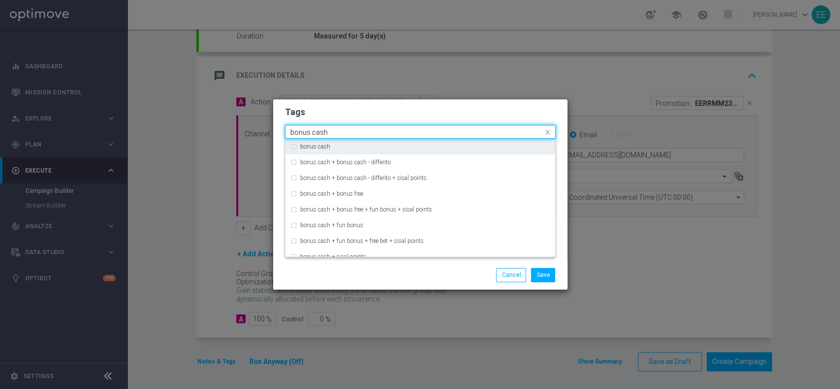
click at [454, 144] on div "bonus cash" at bounding box center [425, 147] width 250 height 6
type input "bonus cash"
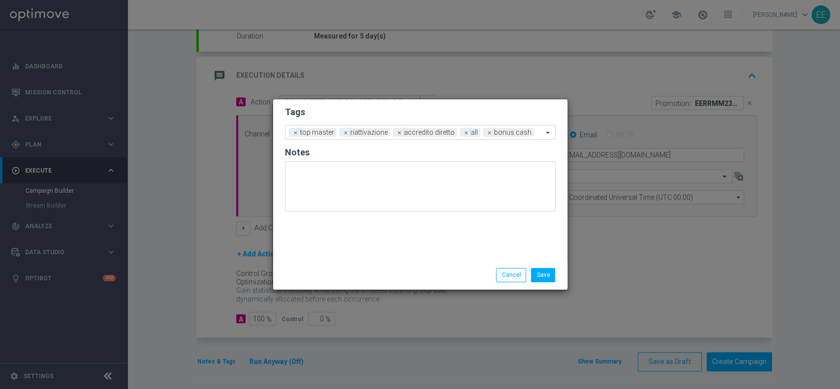
click at [451, 123] on form "Tags Add a new tag × top master × riattivazione × accredito diretto × all × bon…" at bounding box center [420, 161] width 271 height 115
click at [550, 277] on button "Save" at bounding box center [543, 275] width 24 height 14
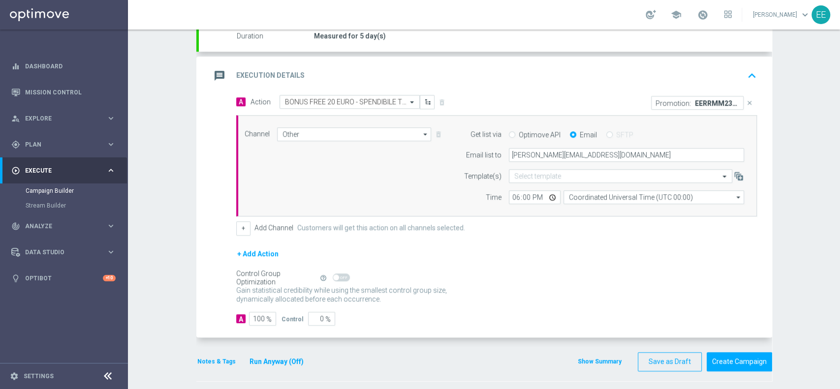
click at [753, 77] on icon "keyboard_arrow_up" at bounding box center [752, 75] width 15 height 15
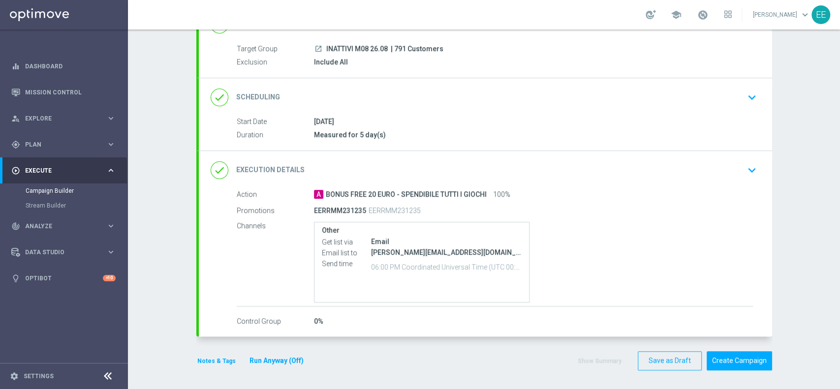
scroll to position [83, 0]
click at [720, 356] on button "Create Campaign" at bounding box center [739, 361] width 65 height 19
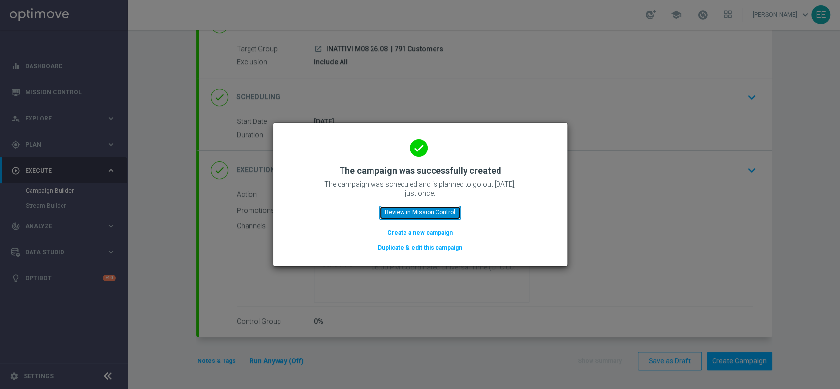
click at [425, 209] on button "Review in Mission Control" at bounding box center [420, 213] width 81 height 14
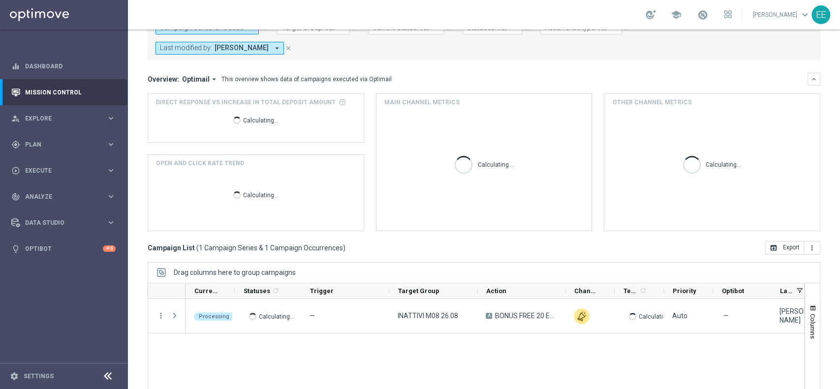
scroll to position [39, 0]
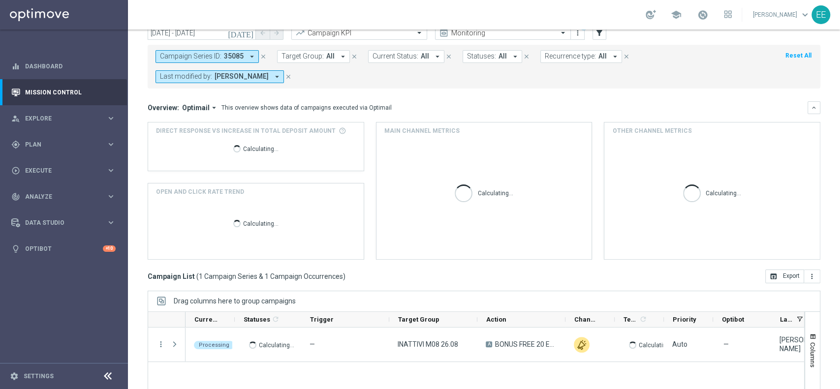
click at [264, 57] on icon "close" at bounding box center [263, 56] width 7 height 7
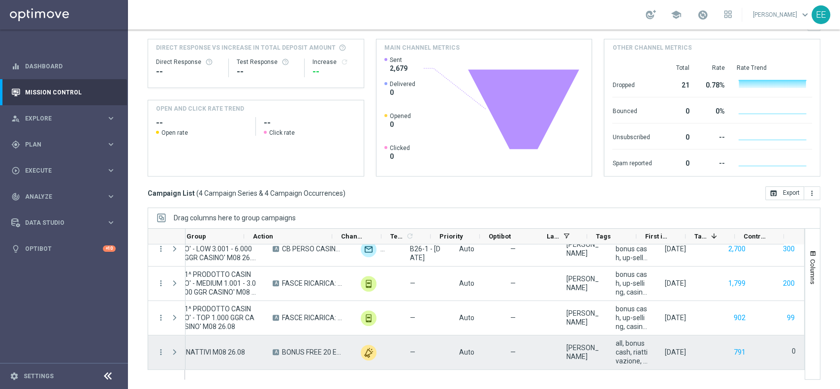
scroll to position [0, 0]
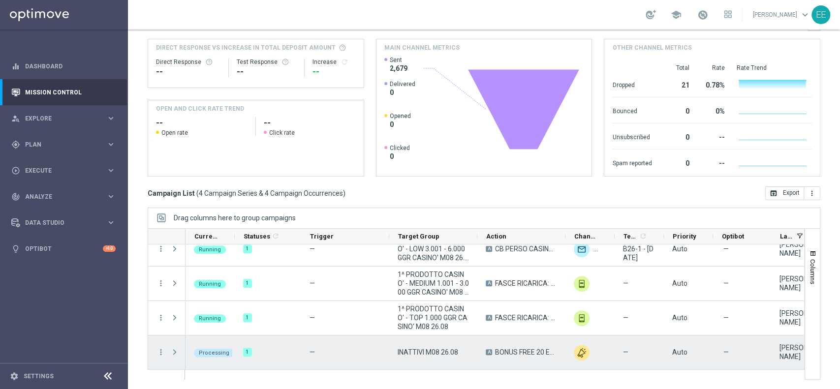
click at [174, 353] on span "Press SPACE to select this row." at bounding box center [174, 353] width 9 height 8
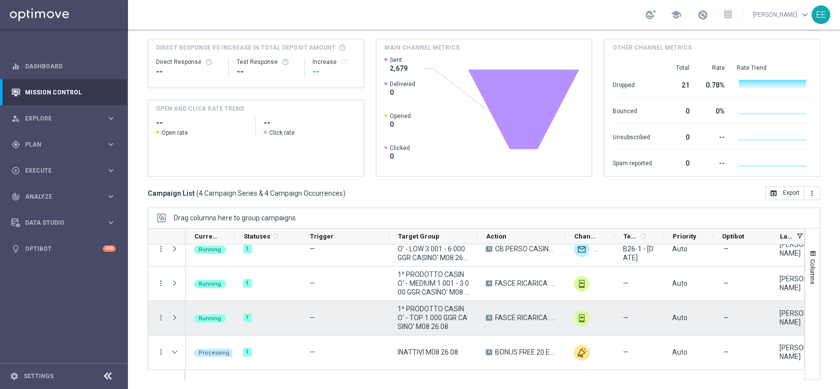
scroll to position [76, 0]
